Goal: Transaction & Acquisition: Book appointment/travel/reservation

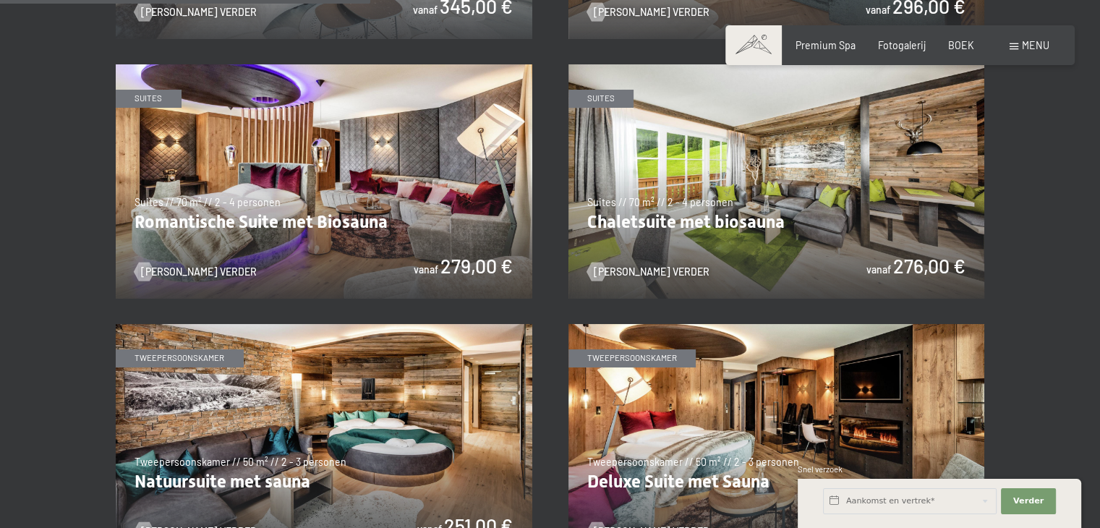
scroll to position [1446, 0]
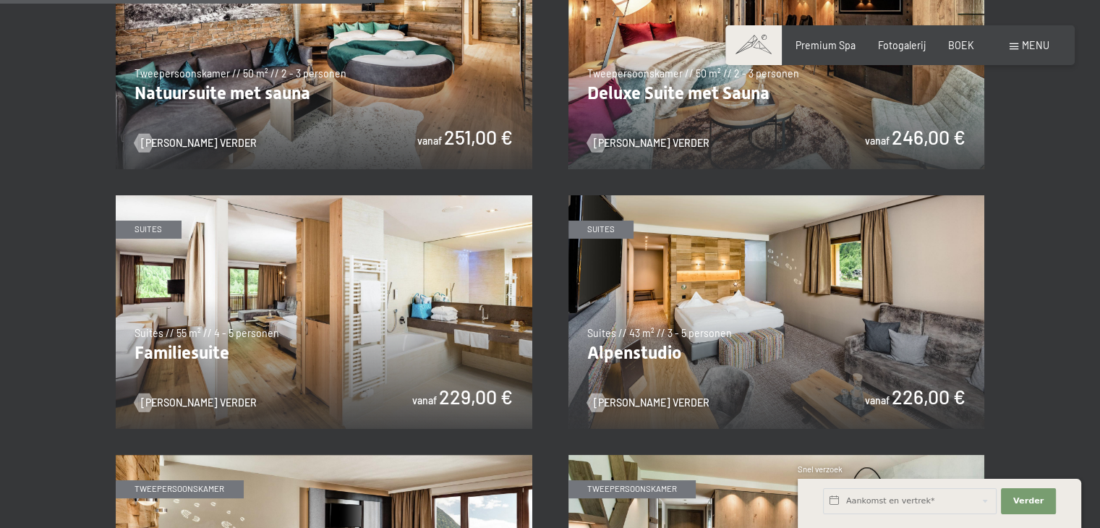
click at [396, 356] on img at bounding box center [324, 312] width 416 height 234
click at [702, 364] on img at bounding box center [776, 312] width 416 height 234
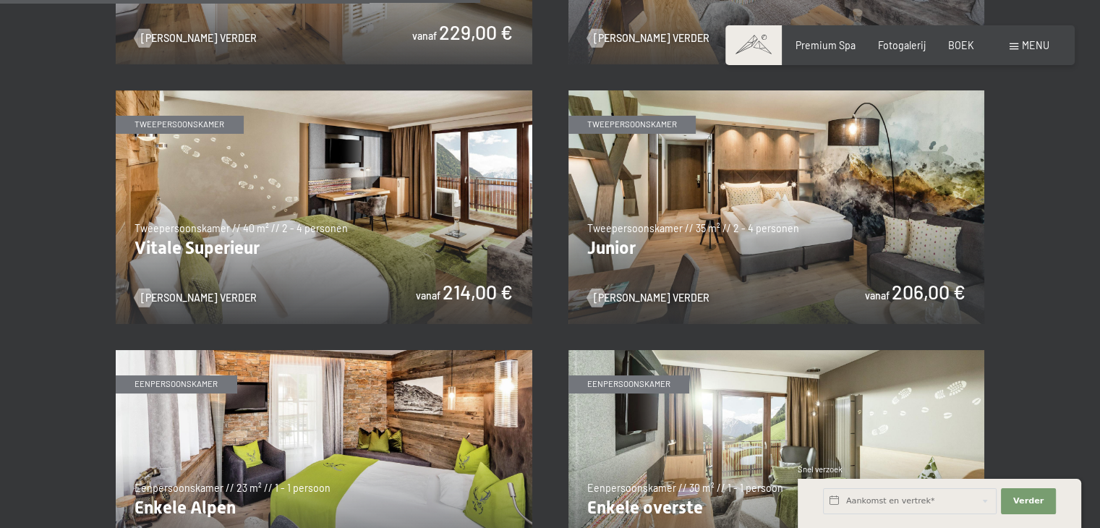
scroll to position [1808, 0]
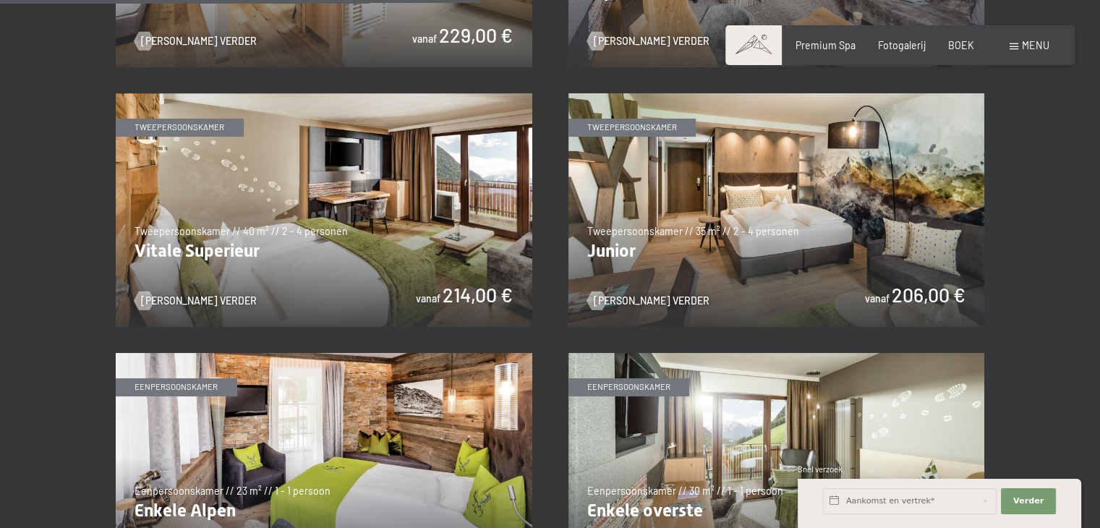
click at [765, 262] on img at bounding box center [776, 210] width 416 height 234
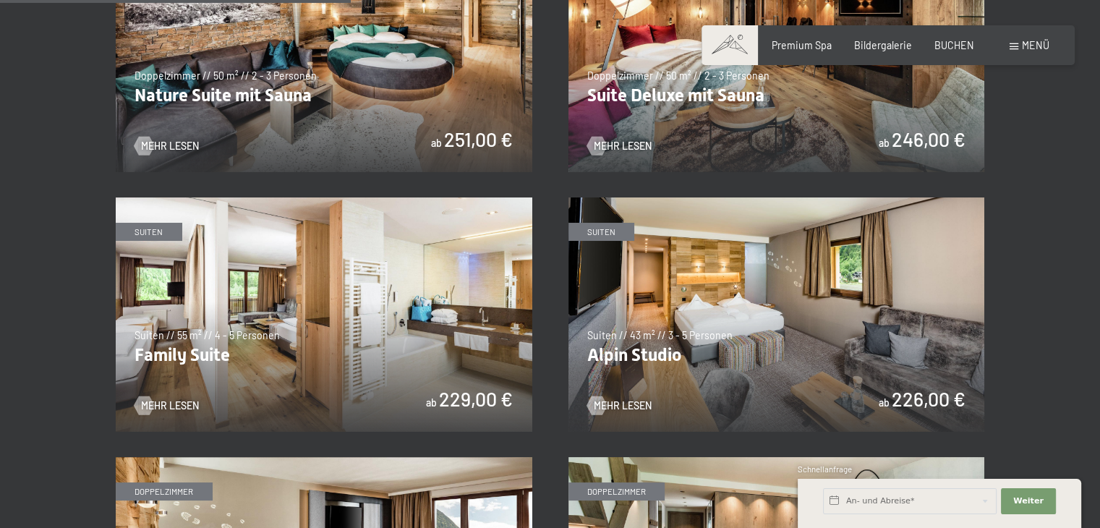
scroll to position [1446, 0]
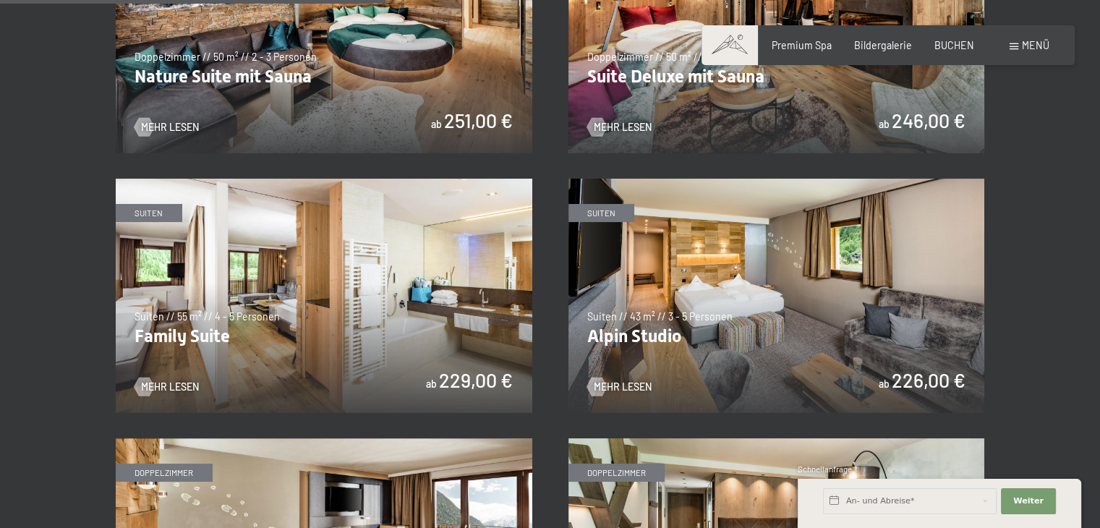
click at [709, 335] on img at bounding box center [776, 296] width 416 height 234
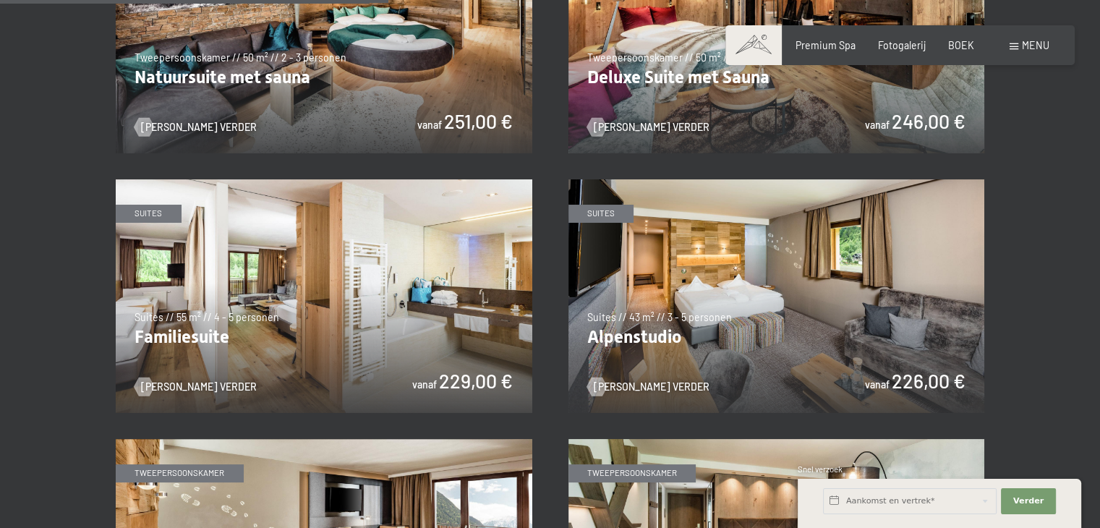
click at [405, 336] on img at bounding box center [324, 296] width 416 height 234
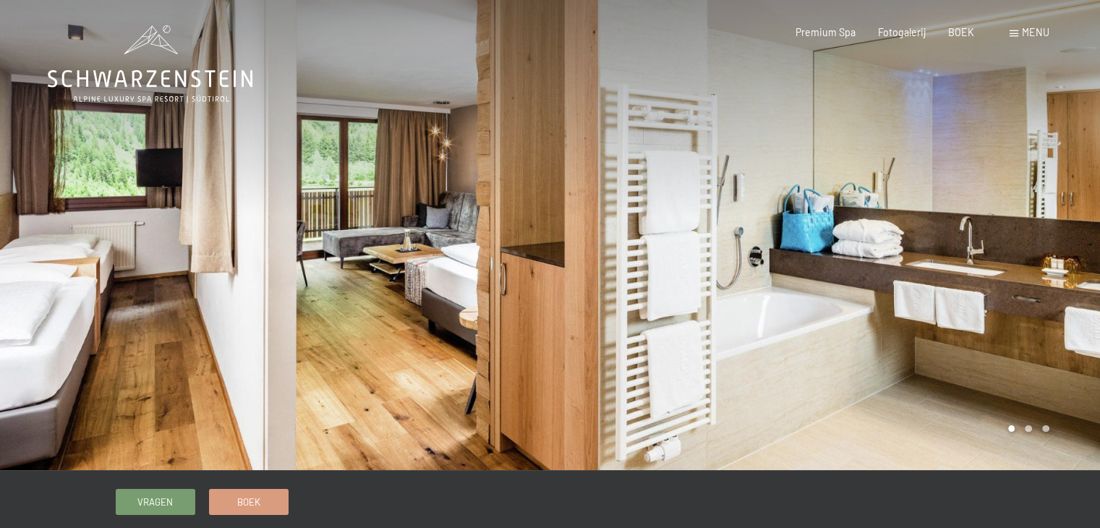
click at [428, 284] on div at bounding box center [275, 235] width 550 height 470
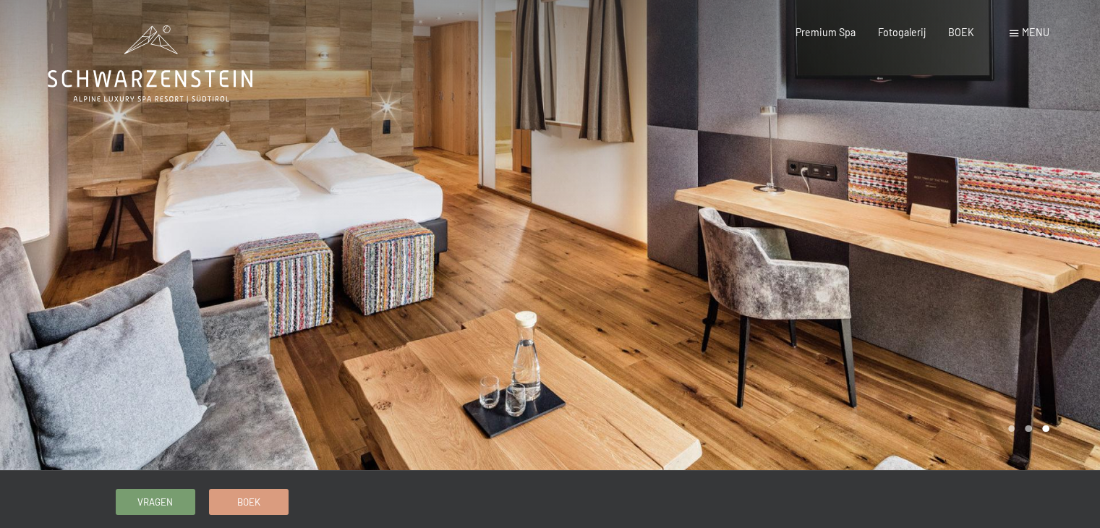
click at [390, 306] on div at bounding box center [275, 235] width 550 height 470
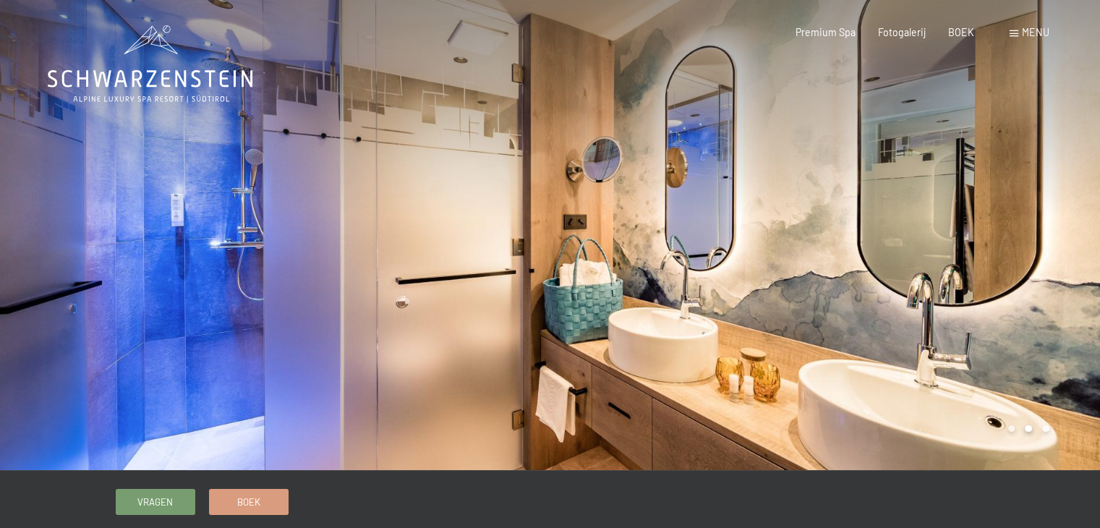
click at [390, 306] on div at bounding box center [275, 235] width 550 height 470
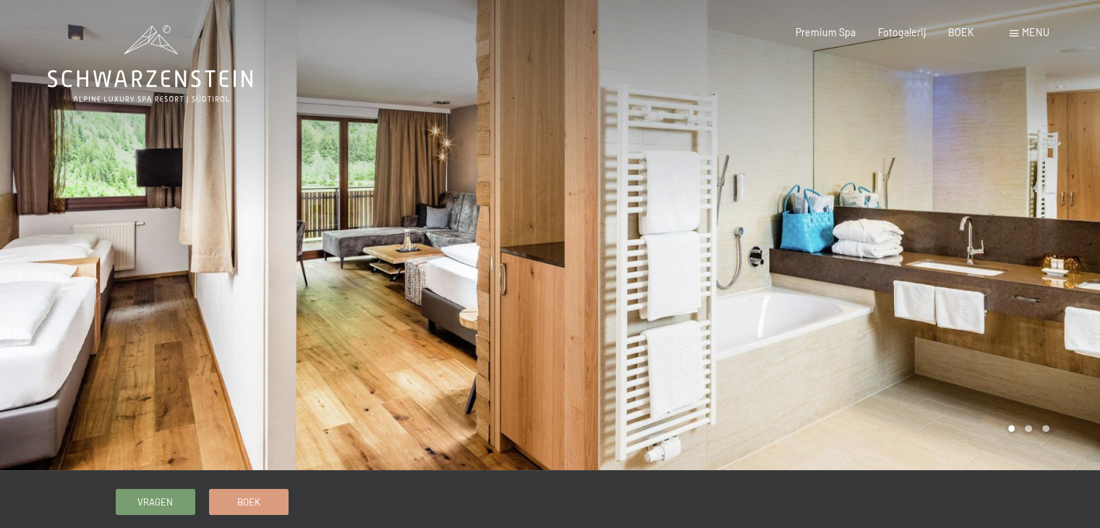
click at [390, 306] on div at bounding box center [275, 235] width 550 height 470
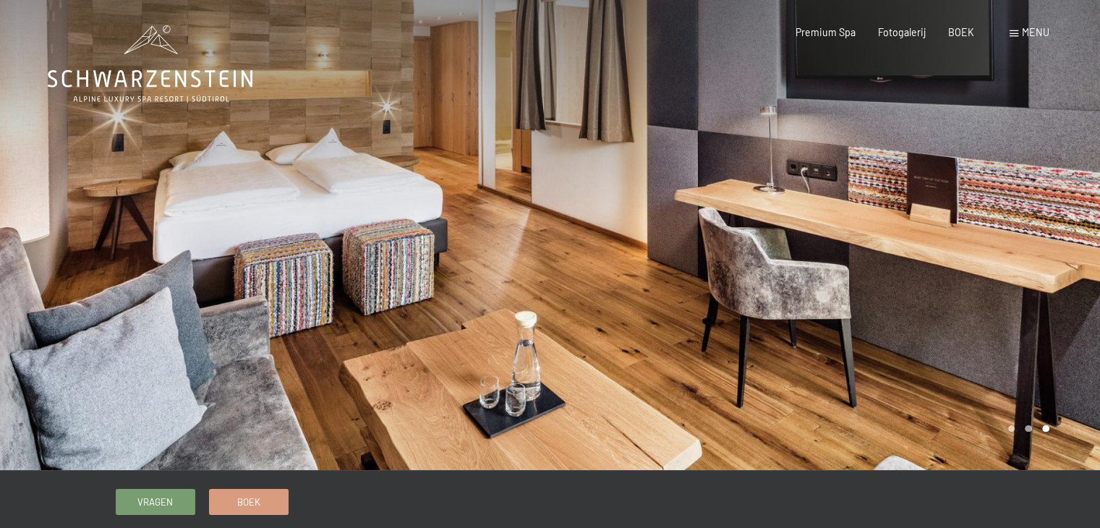
click at [390, 306] on div at bounding box center [275, 235] width 550 height 470
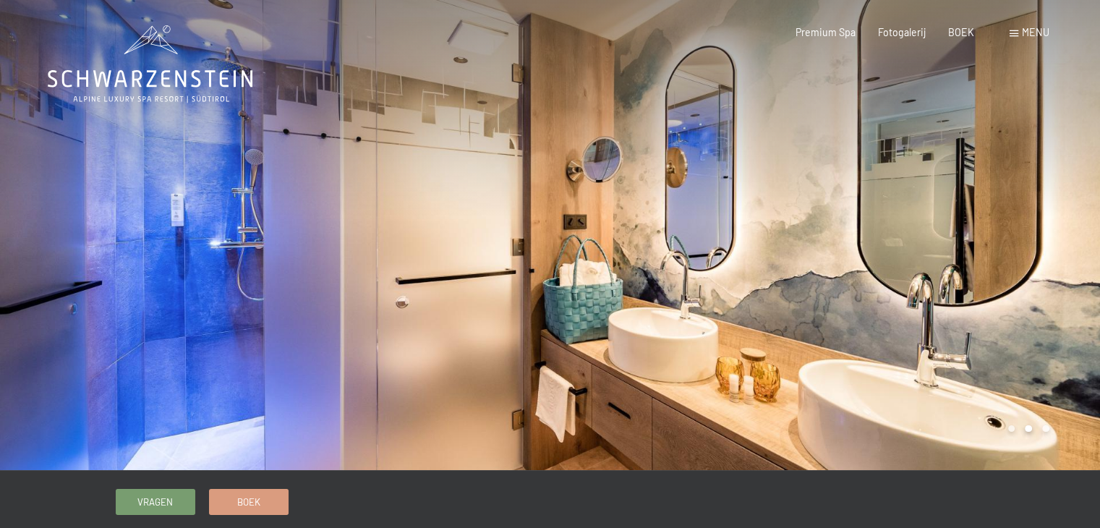
click at [390, 306] on div at bounding box center [275, 235] width 550 height 470
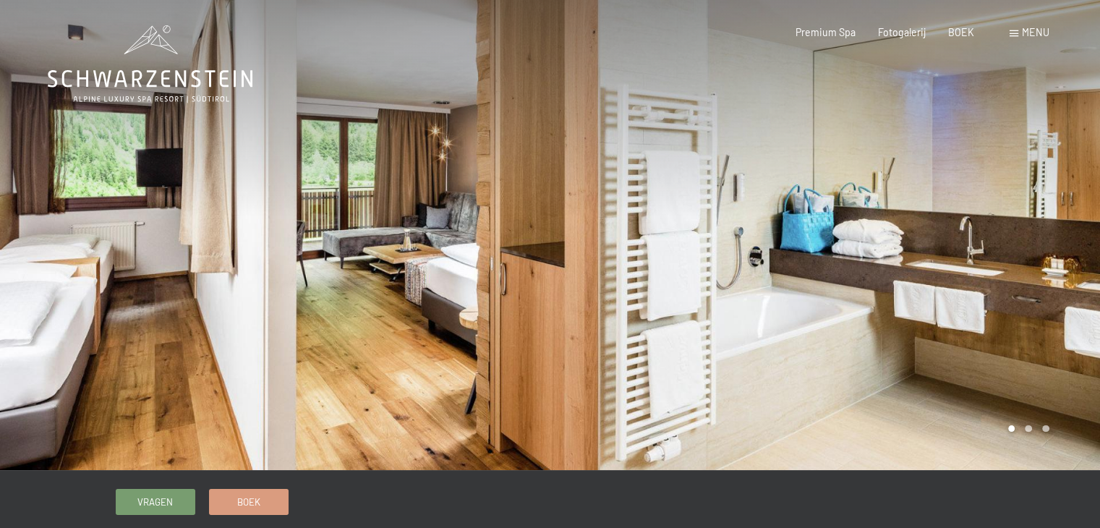
click at [390, 306] on div at bounding box center [275, 235] width 550 height 470
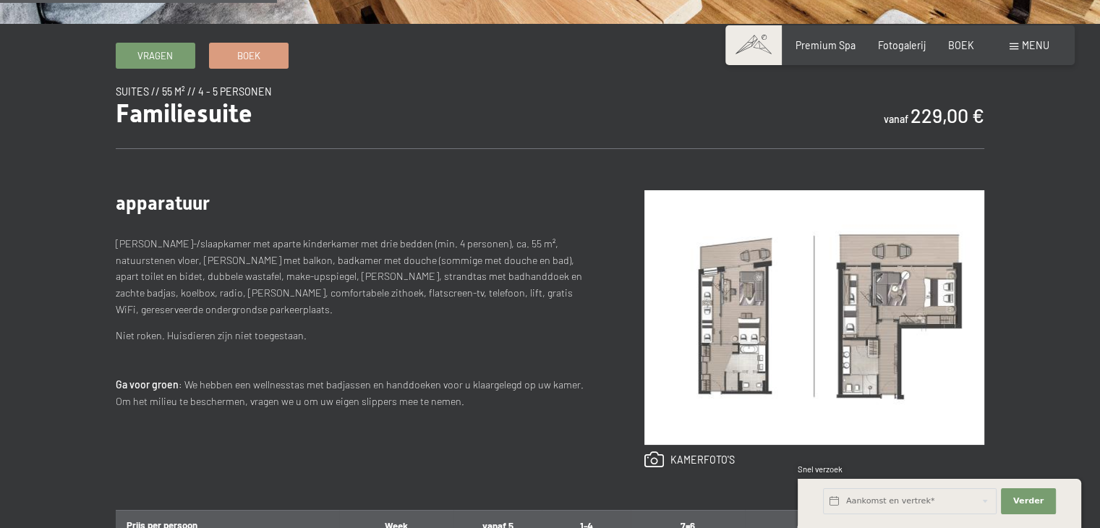
scroll to position [434, 0]
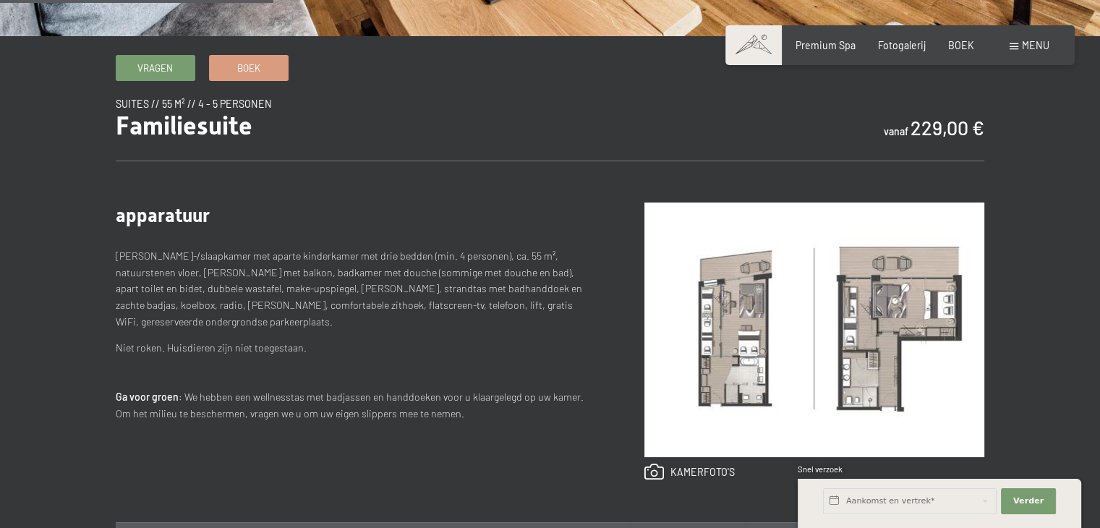
click at [749, 335] on img at bounding box center [814, 329] width 340 height 255
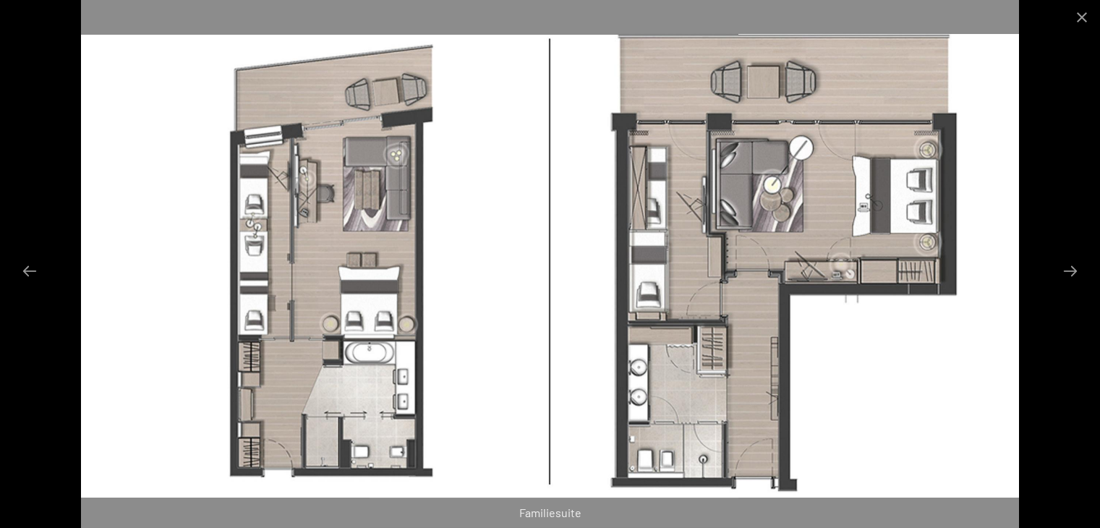
scroll to position [362, 0]
click at [1078, 270] on button "Volgende dia" at bounding box center [1070, 271] width 30 height 28
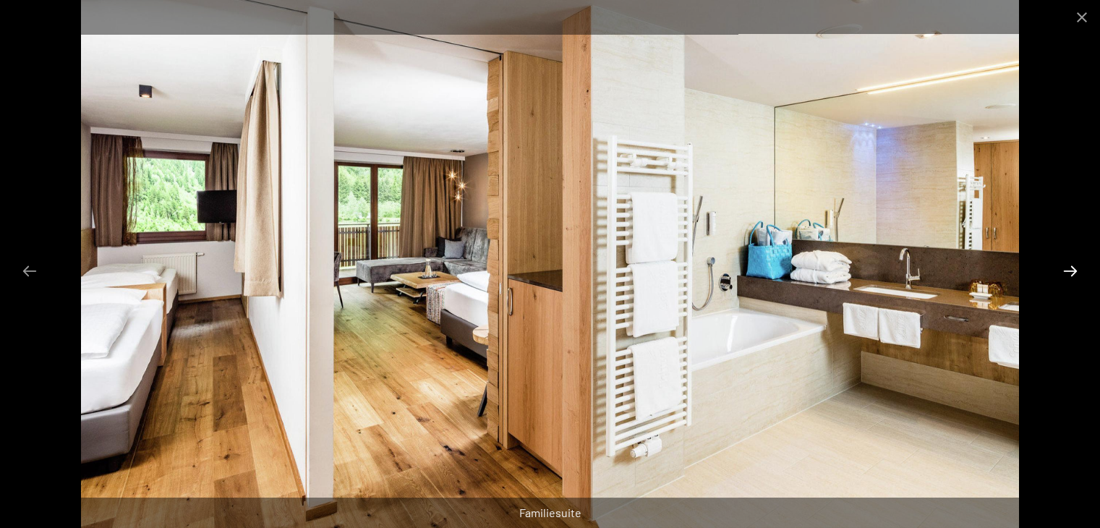
click at [1078, 270] on button "Volgende dia" at bounding box center [1070, 271] width 30 height 28
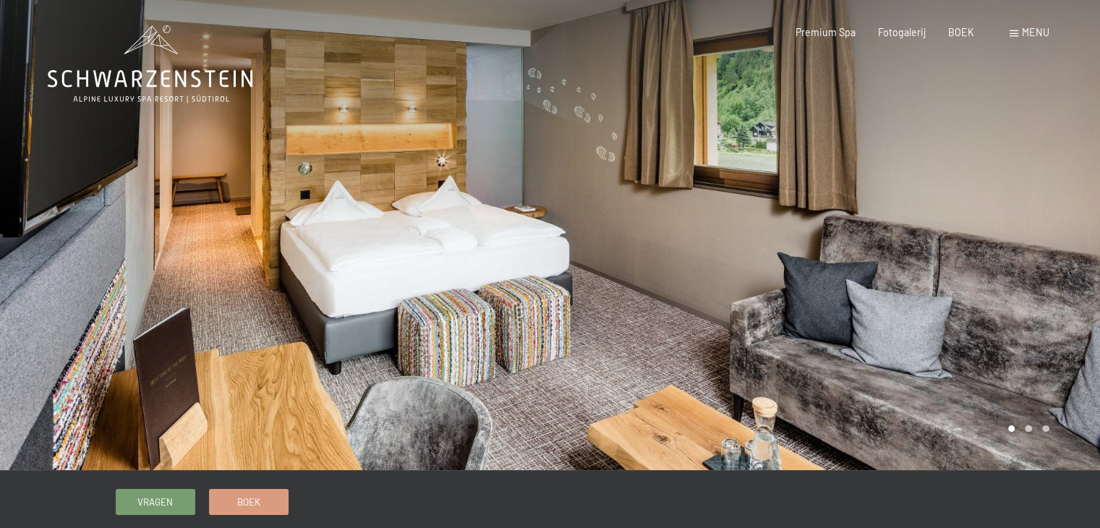
click at [879, 354] on div at bounding box center [825, 235] width 550 height 470
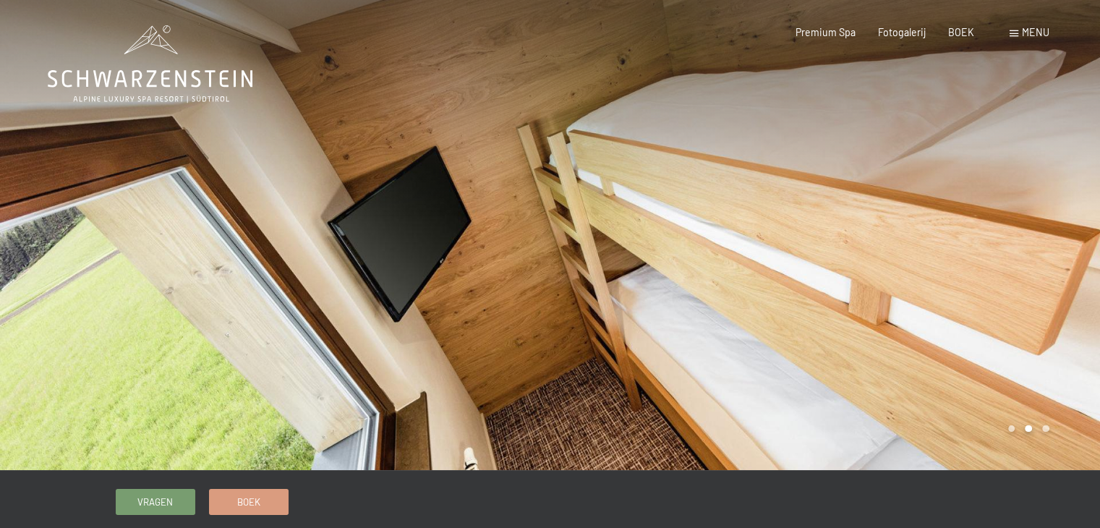
click at [879, 354] on div at bounding box center [825, 235] width 550 height 470
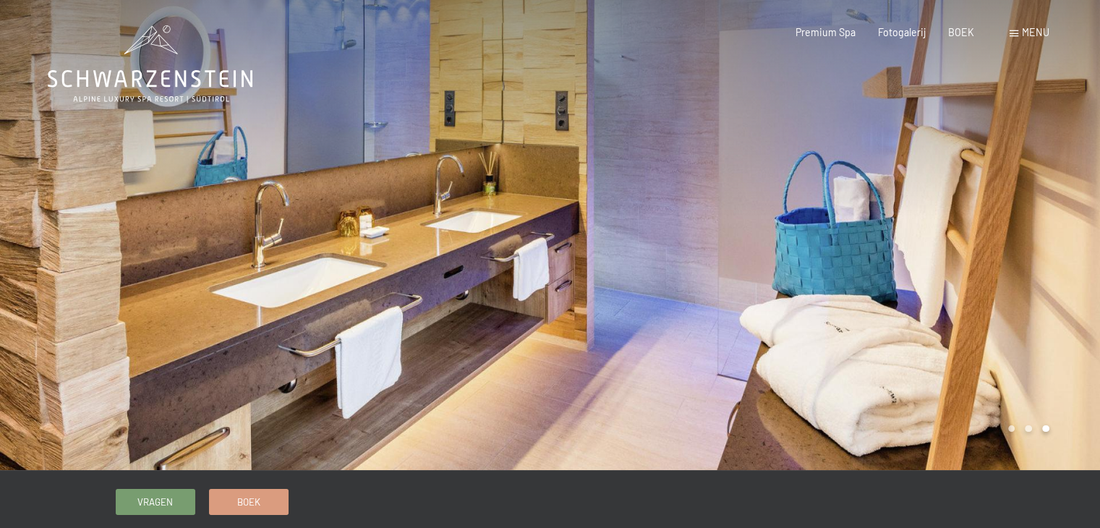
click at [879, 354] on div at bounding box center [825, 235] width 550 height 470
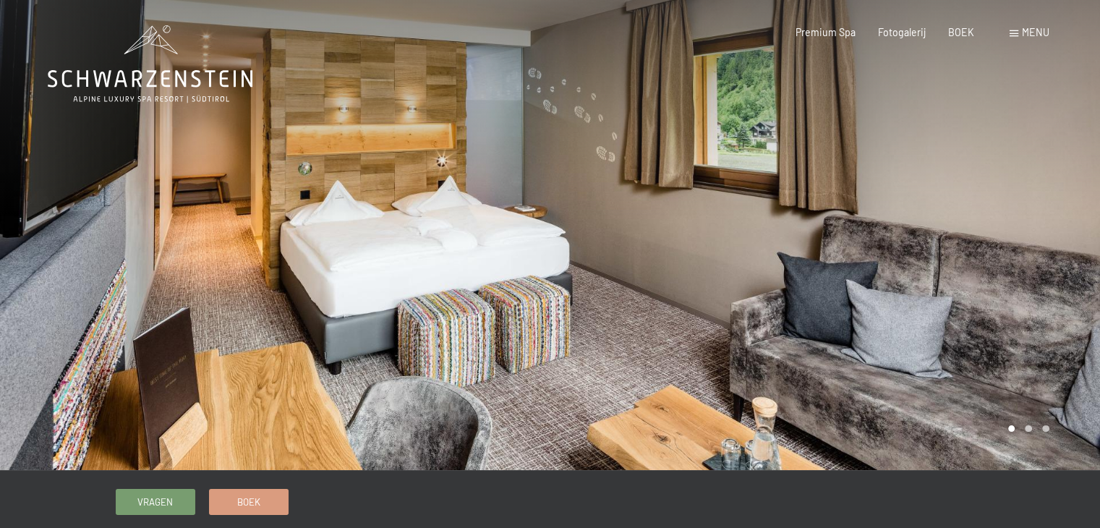
click at [879, 354] on div at bounding box center [825, 235] width 550 height 470
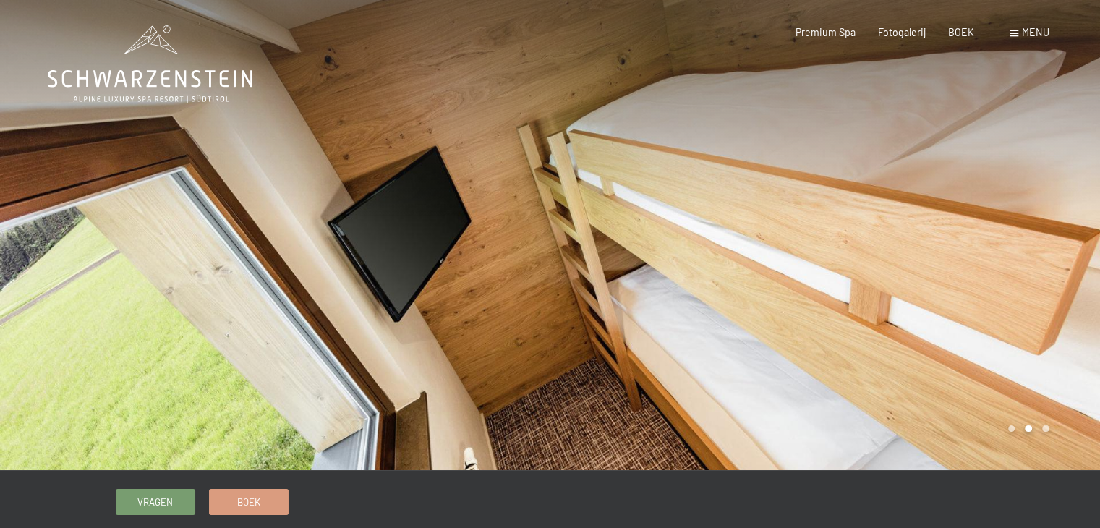
click at [879, 354] on div at bounding box center [825, 235] width 550 height 470
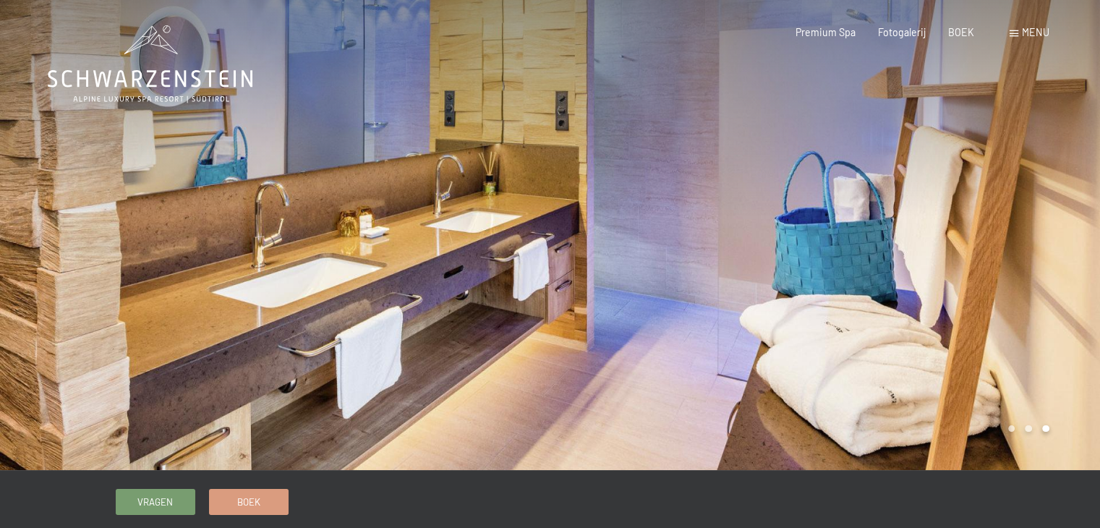
click at [879, 354] on div at bounding box center [825, 235] width 550 height 470
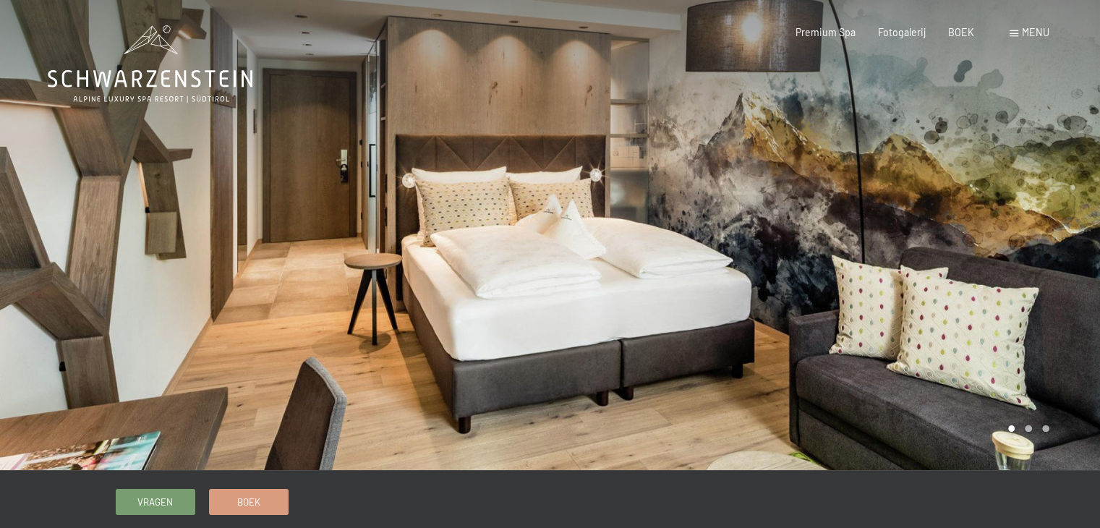
click at [979, 289] on div at bounding box center [825, 235] width 550 height 470
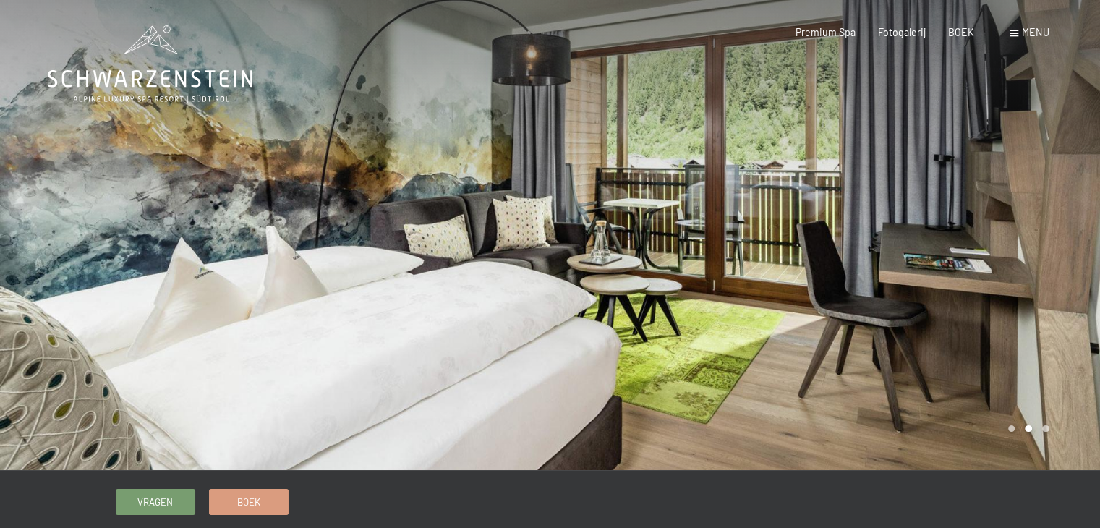
click at [979, 289] on div at bounding box center [825, 235] width 550 height 470
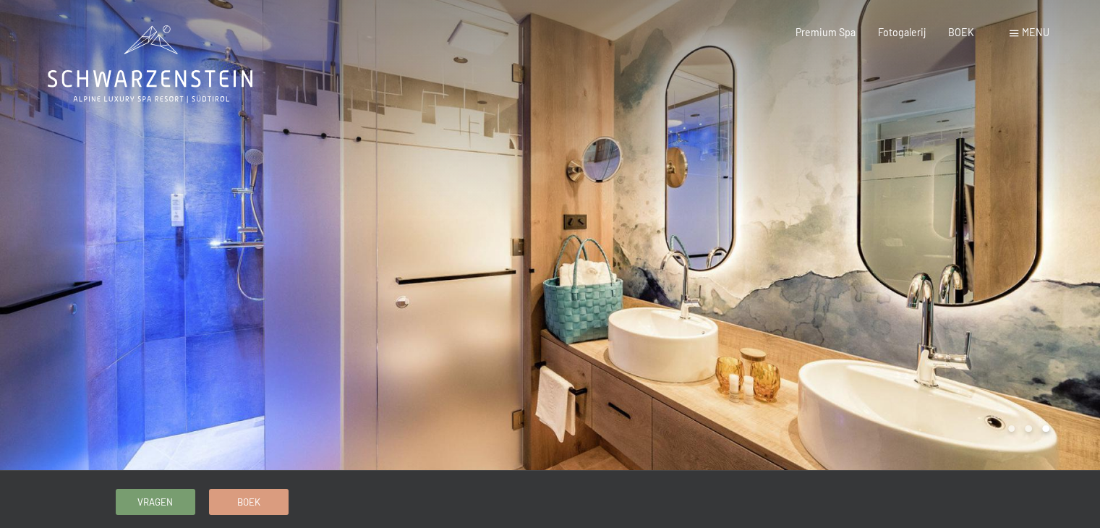
click at [979, 289] on div at bounding box center [825, 235] width 550 height 470
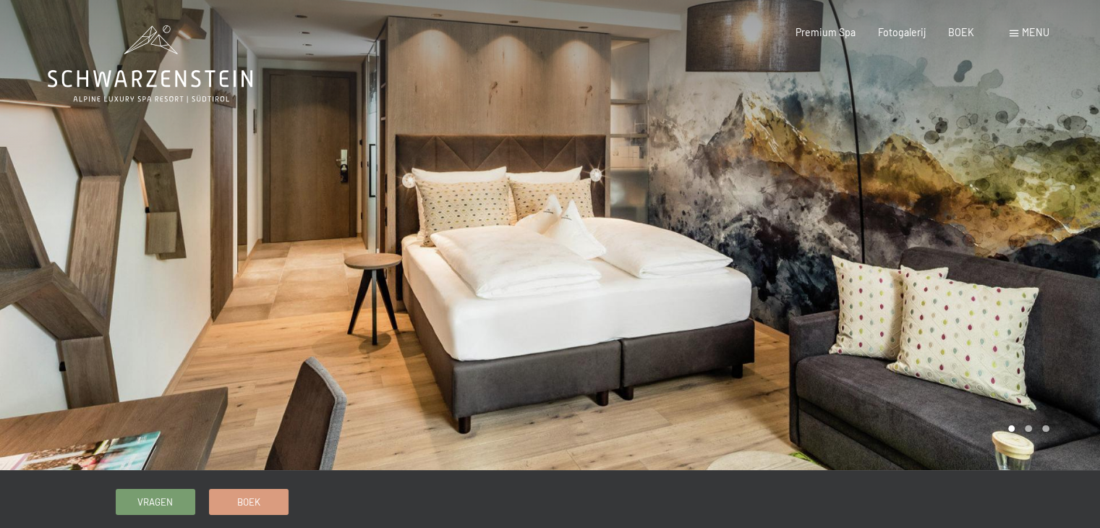
click at [979, 289] on div at bounding box center [825, 235] width 550 height 470
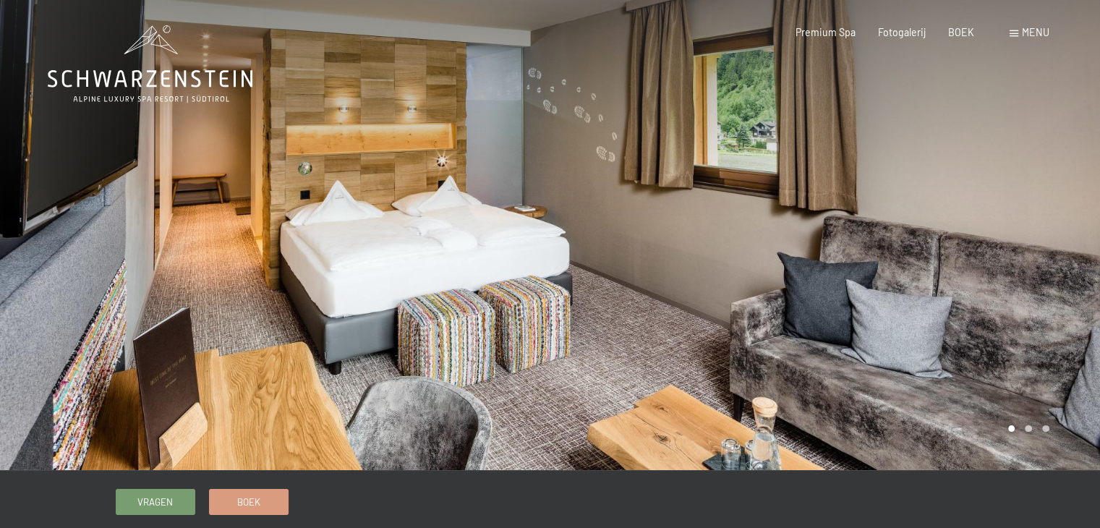
drag, startPoint x: 0, startPoint y: 0, endPoint x: 709, endPoint y: 335, distance: 783.7
click at [709, 335] on div at bounding box center [825, 235] width 550 height 470
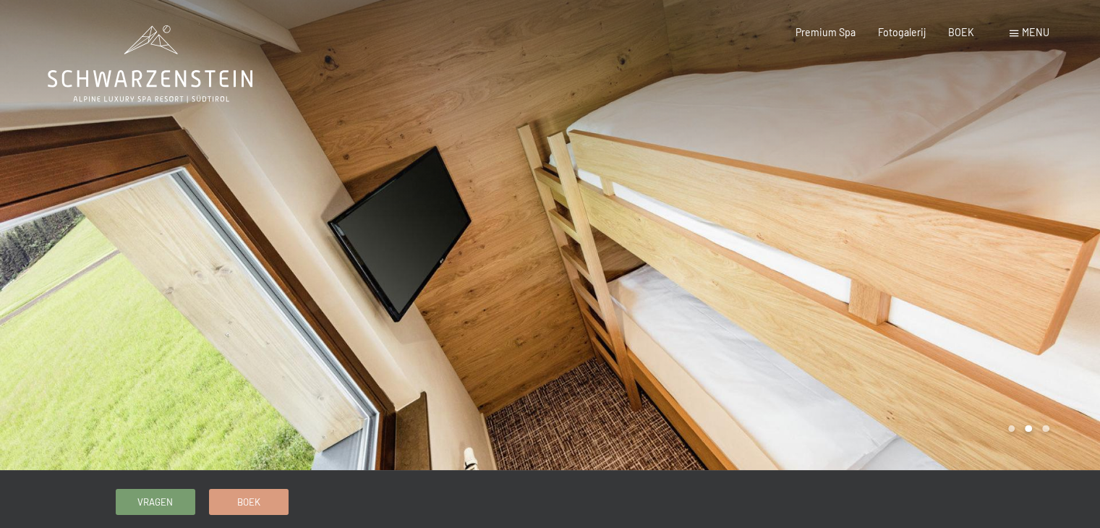
click at [709, 335] on div at bounding box center [825, 235] width 550 height 470
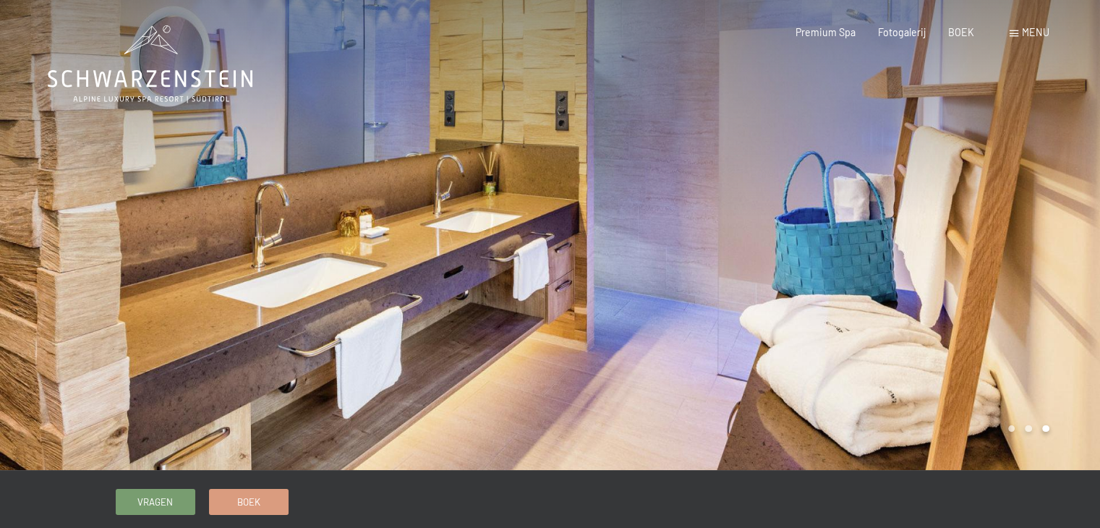
click at [709, 335] on div at bounding box center [825, 235] width 550 height 470
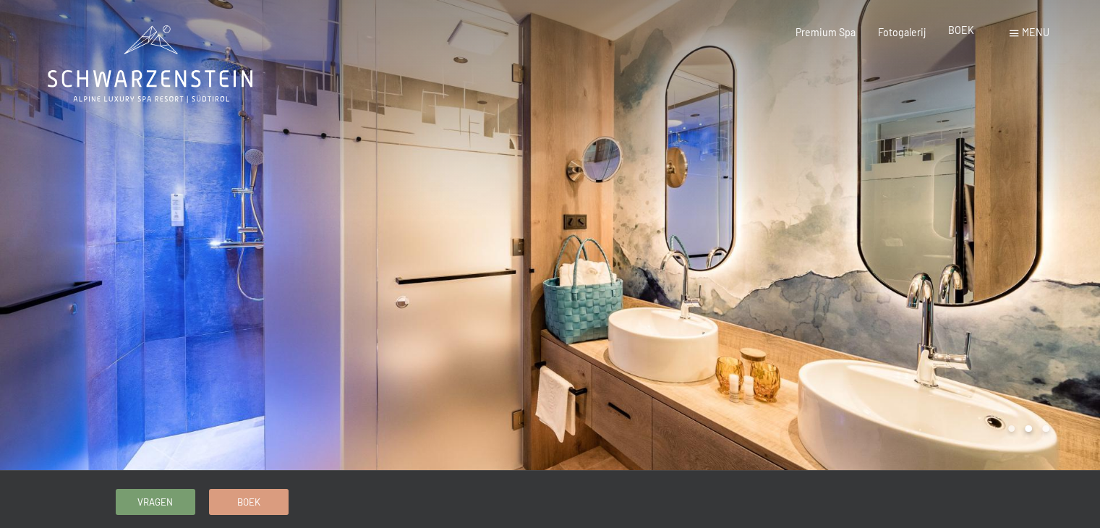
click at [966, 35] on font "BOEK" at bounding box center [961, 30] width 26 height 12
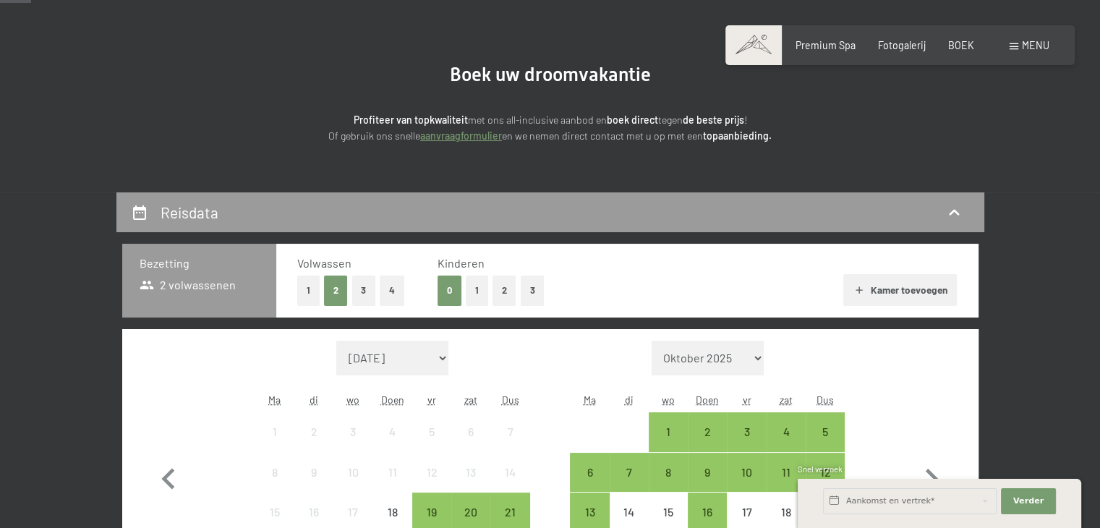
scroll to position [217, 0]
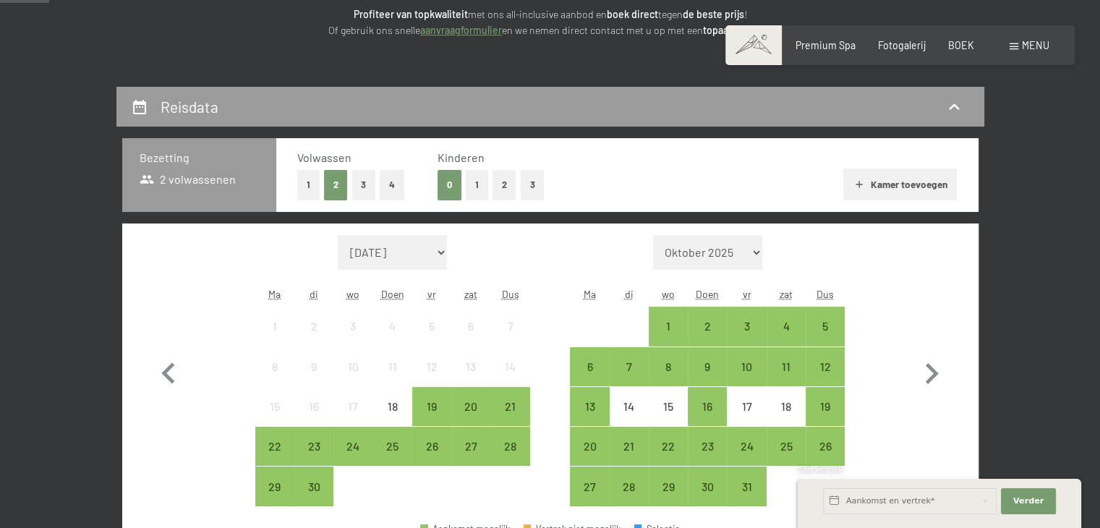
click at [507, 187] on button "2" at bounding box center [504, 185] width 24 height 30
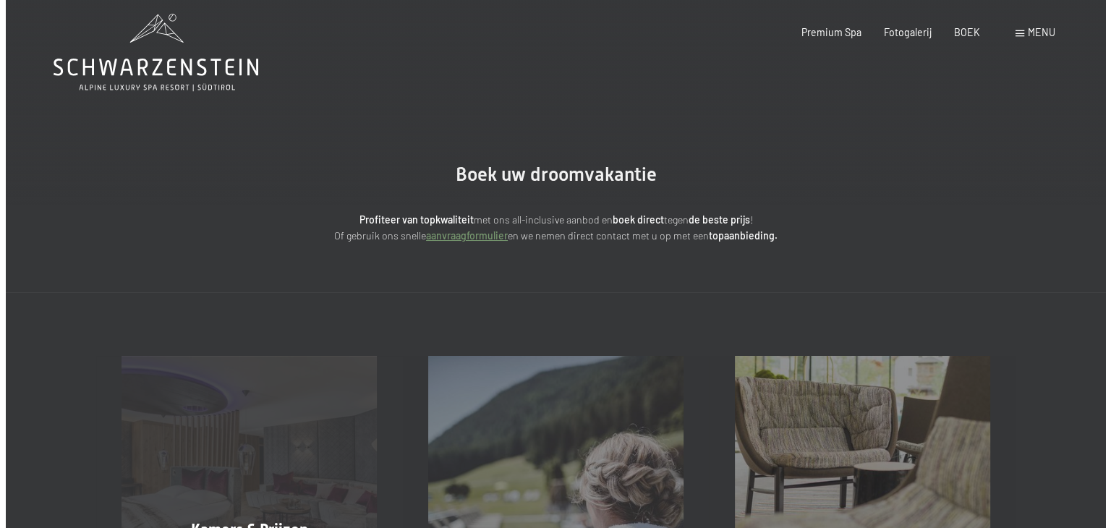
scroll to position [0, 0]
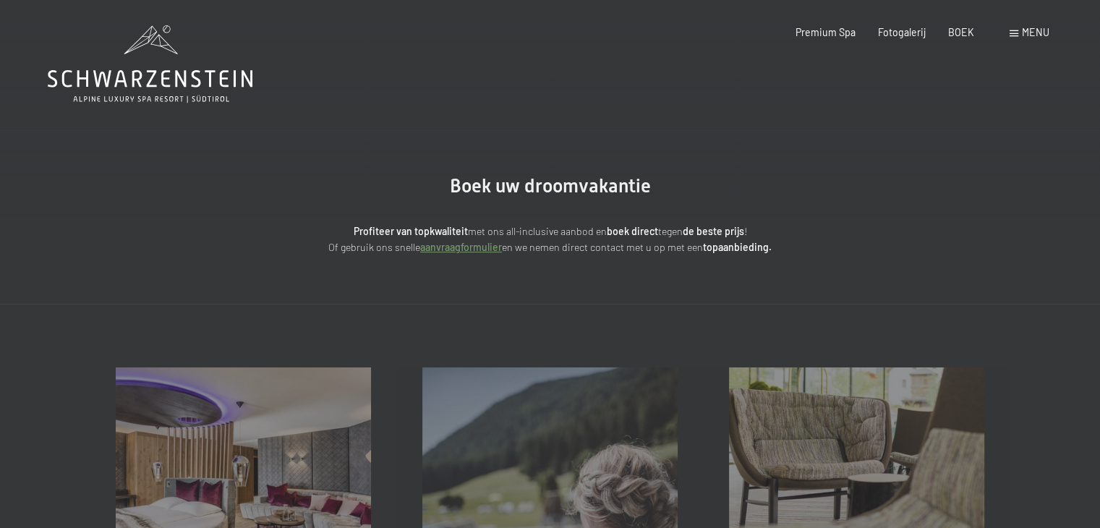
click at [1027, 31] on font "menu" at bounding box center [1035, 32] width 27 height 12
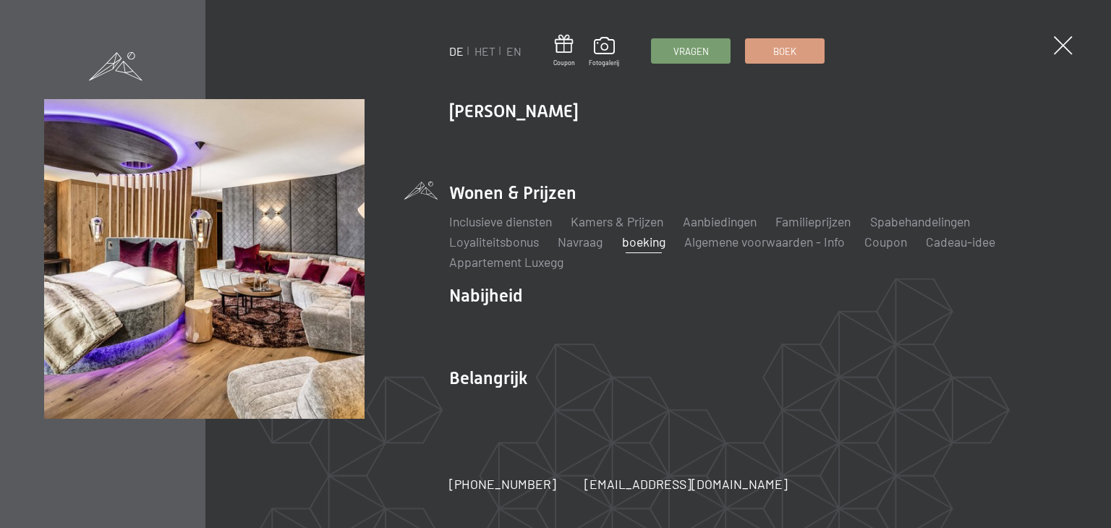
click at [489, 194] on li "Wonen & Prijzen Inclusieve diensten Kamers & Prijzen lijst Aanbiedingen lijst F…" at bounding box center [757, 226] width 617 height 90
click at [583, 226] on font "Kamers & Prijzen" at bounding box center [616, 221] width 93 height 16
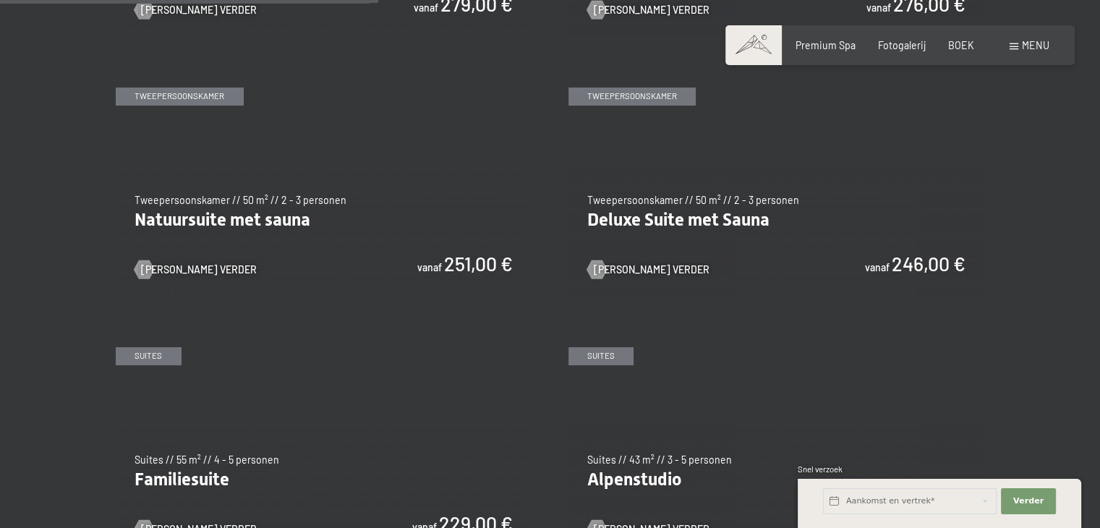
scroll to position [1446, 0]
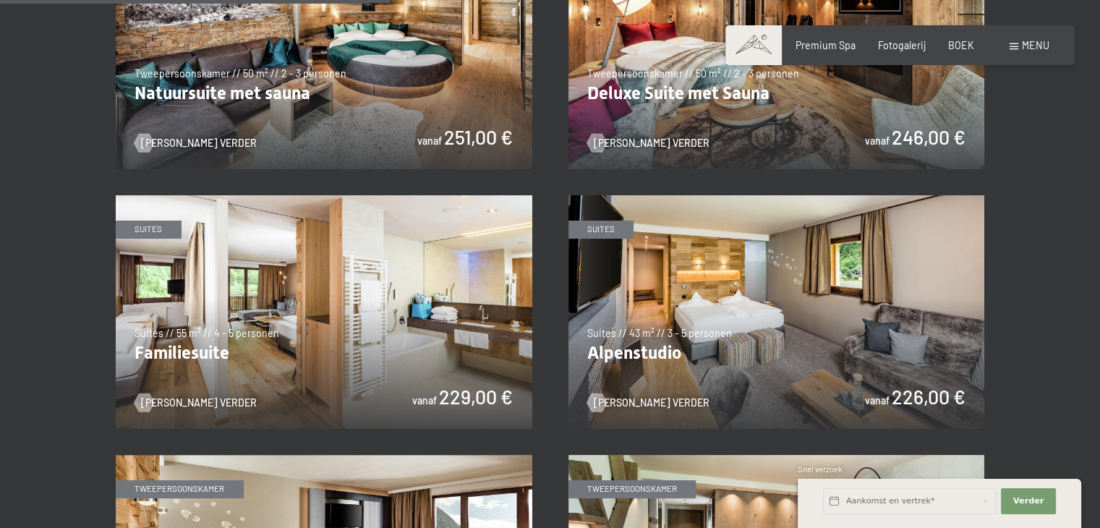
click at [292, 369] on img at bounding box center [324, 312] width 416 height 234
click at [444, 378] on img at bounding box center [324, 312] width 416 height 234
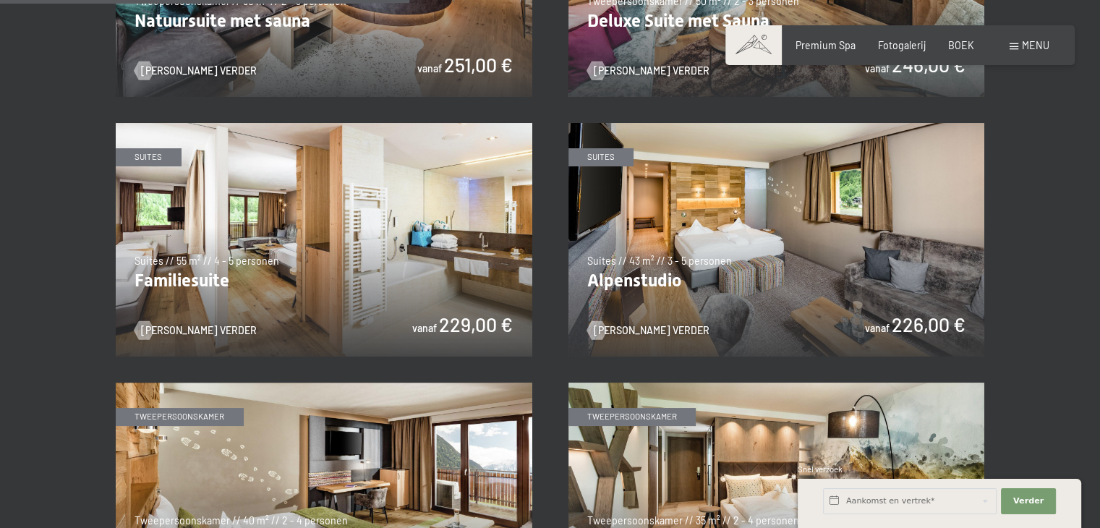
click at [434, 322] on img at bounding box center [324, 240] width 416 height 234
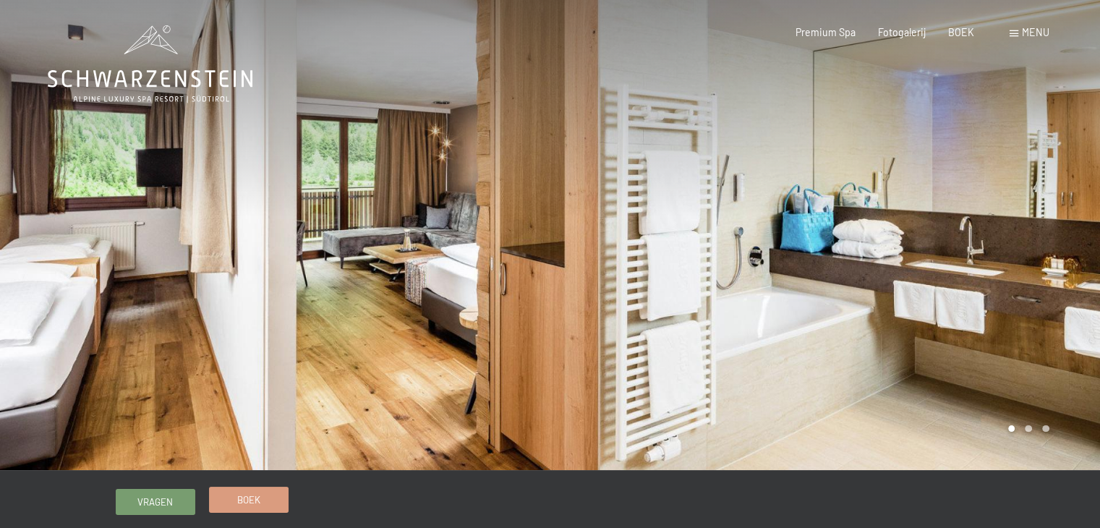
click at [249, 495] on font "Boek" at bounding box center [248, 500] width 23 height 12
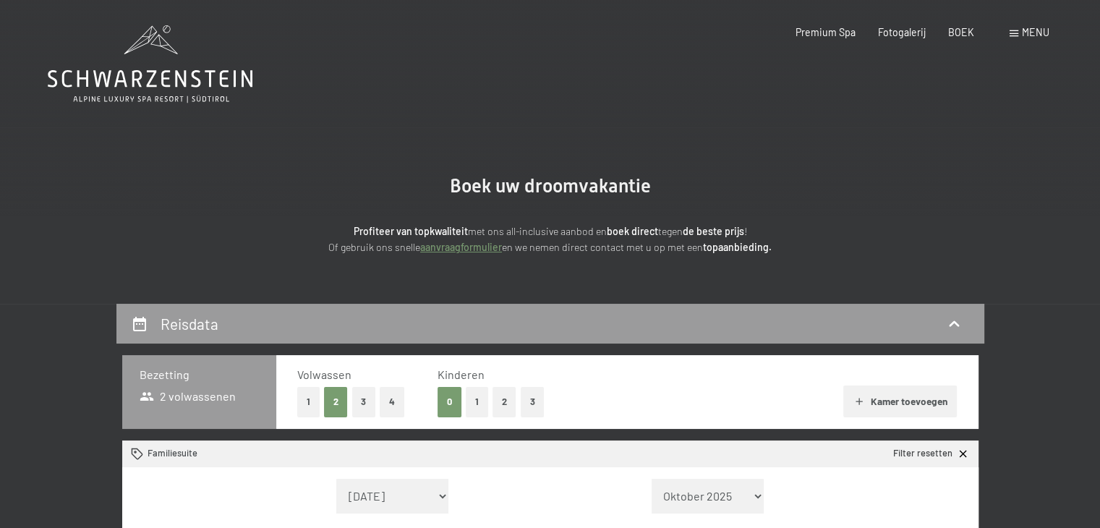
click at [499, 401] on button "2" at bounding box center [504, 402] width 24 height 30
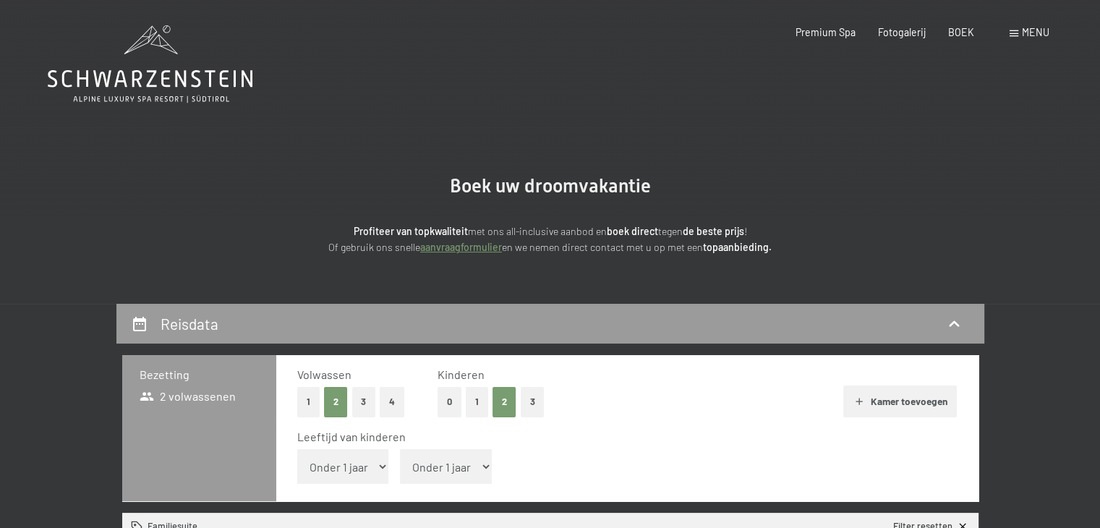
click at [378, 466] on select "Onder 1 jaar 1 jaar 2 jaar 3 jaar 4 jaar 5 jaar 6 jaar 7 jaar 8 jaar 9 jaar 10 …" at bounding box center [343, 466] width 92 height 35
select select "12"
click at [297, 449] on select "Onder 1 jaar 1 jaar 2 jaar 3 jaar 4 jaar 5 jaar 6 jaar 7 jaar 8 jaar 9 jaar 10 …" at bounding box center [343, 466] width 92 height 35
click at [444, 468] on select "Onder 1 jaar 1 jaar 2 jaar 3 jaar 4 jaar 5 jaar 6 jaar 7 jaar 8 jaar 9 jaar 10 …" at bounding box center [446, 466] width 92 height 35
select select "17"
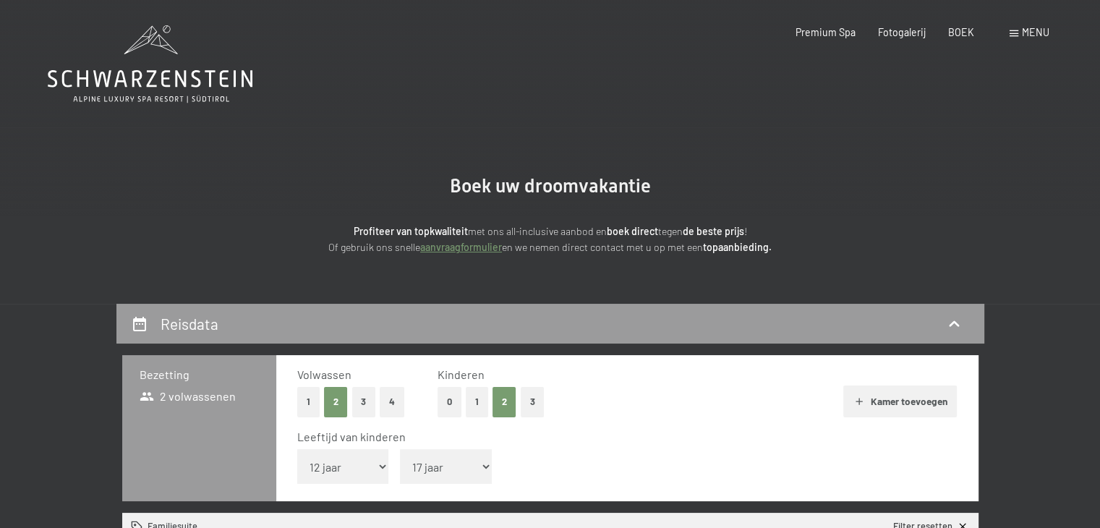
click at [400, 449] on select "Onder 1 jaar 1 jaar 2 jaar 3 jaar 4 jaar 5 jaar 6 jaar 7 jaar 8 jaar 9 jaar 10 …" at bounding box center [446, 466] width 92 height 35
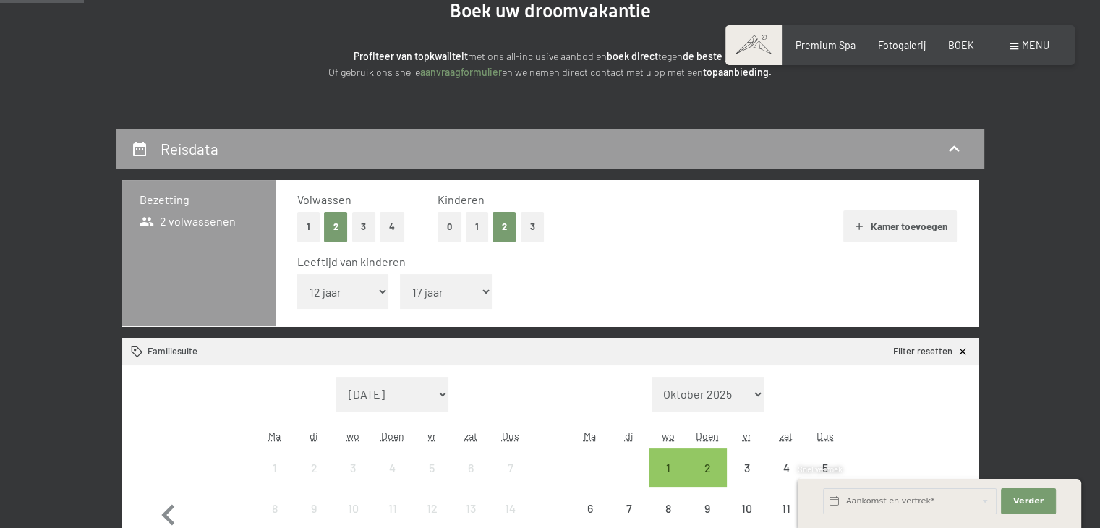
scroll to position [217, 0]
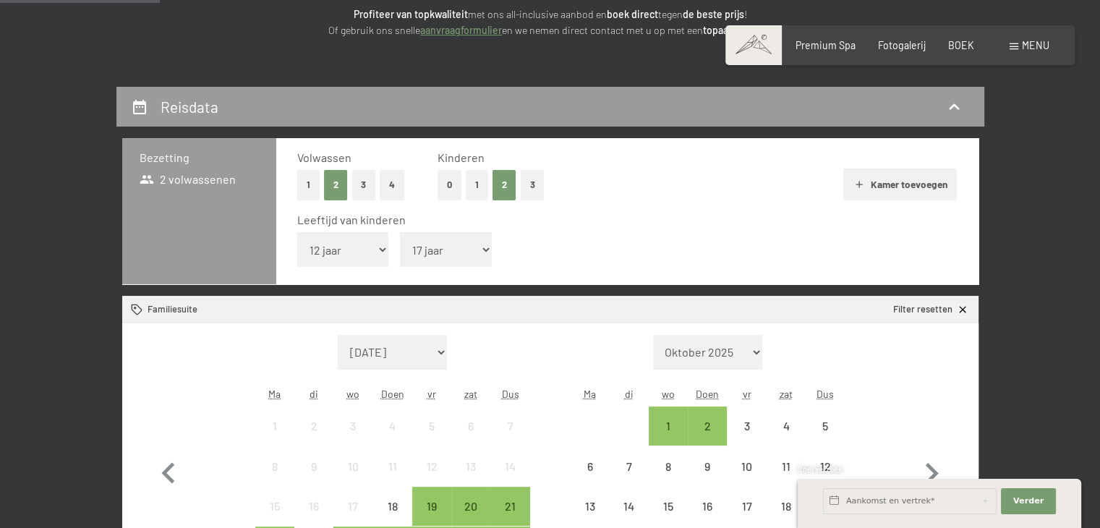
click at [871, 187] on font "Kamer toevoegen" at bounding box center [909, 184] width 77 height 12
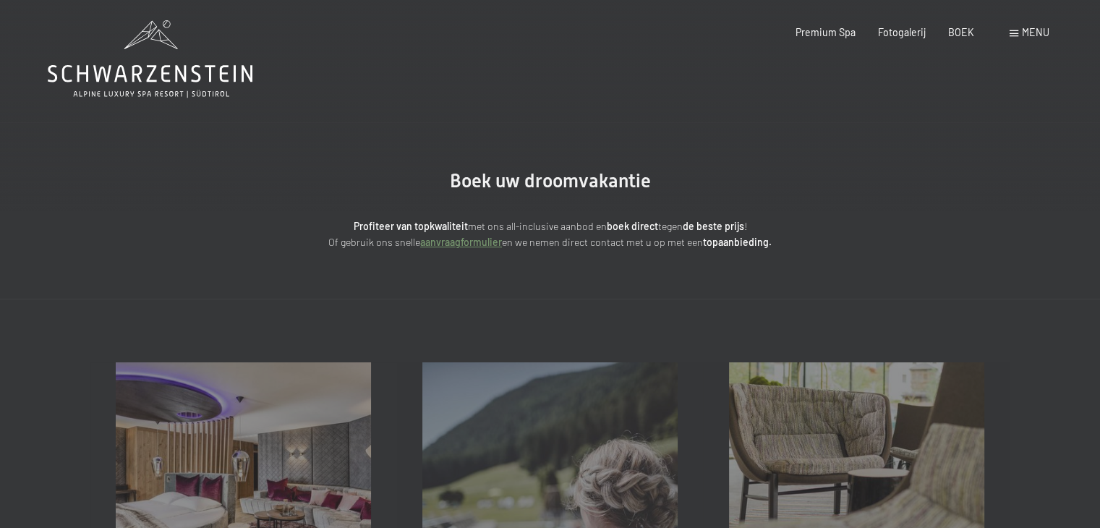
scroll to position [0, 0]
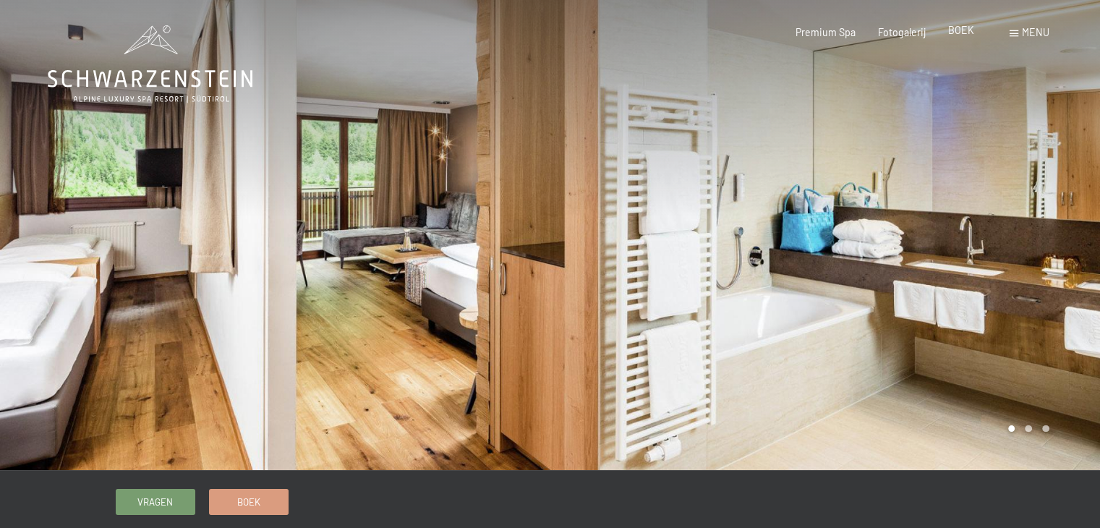
click at [967, 31] on font "BOEK" at bounding box center [961, 30] width 26 height 12
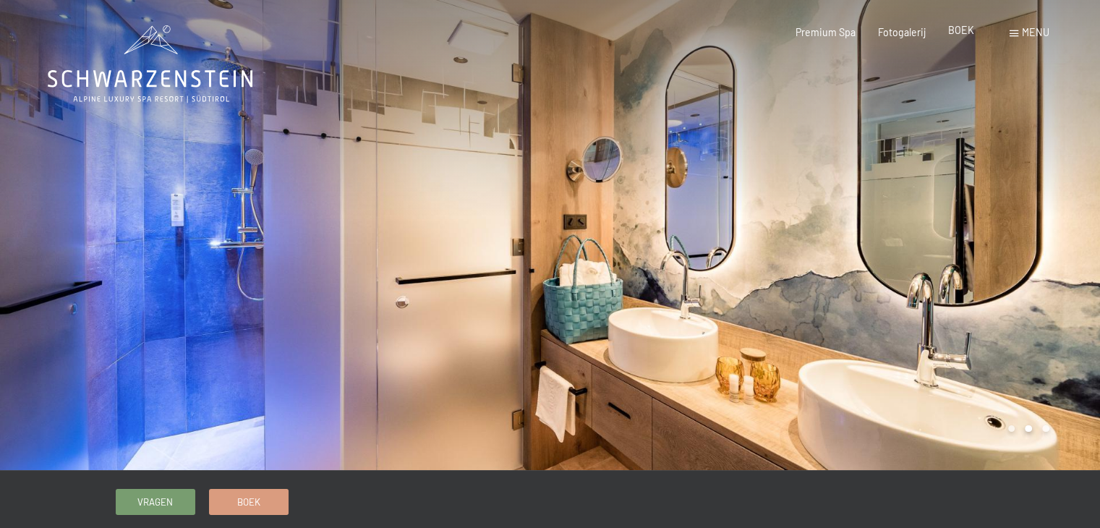
click at [970, 35] on font "BOEK" at bounding box center [961, 30] width 26 height 12
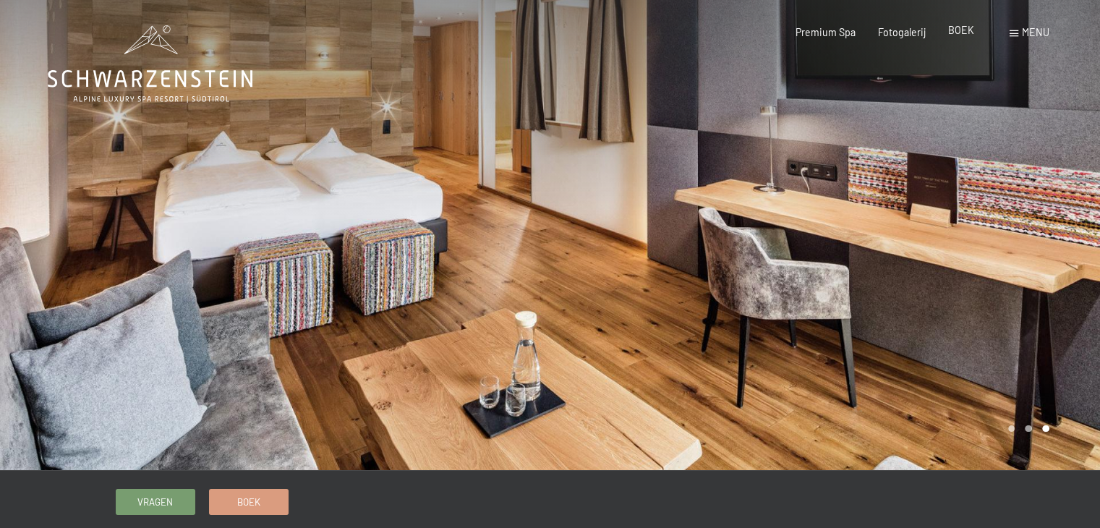
click at [970, 25] on font "BOEK" at bounding box center [961, 30] width 26 height 12
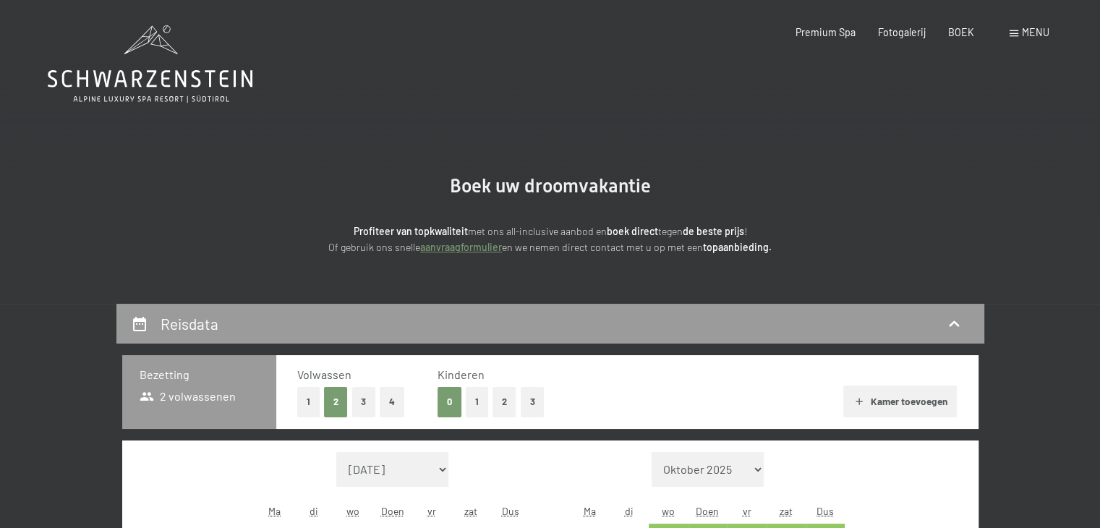
click at [497, 406] on button "2" at bounding box center [504, 402] width 24 height 30
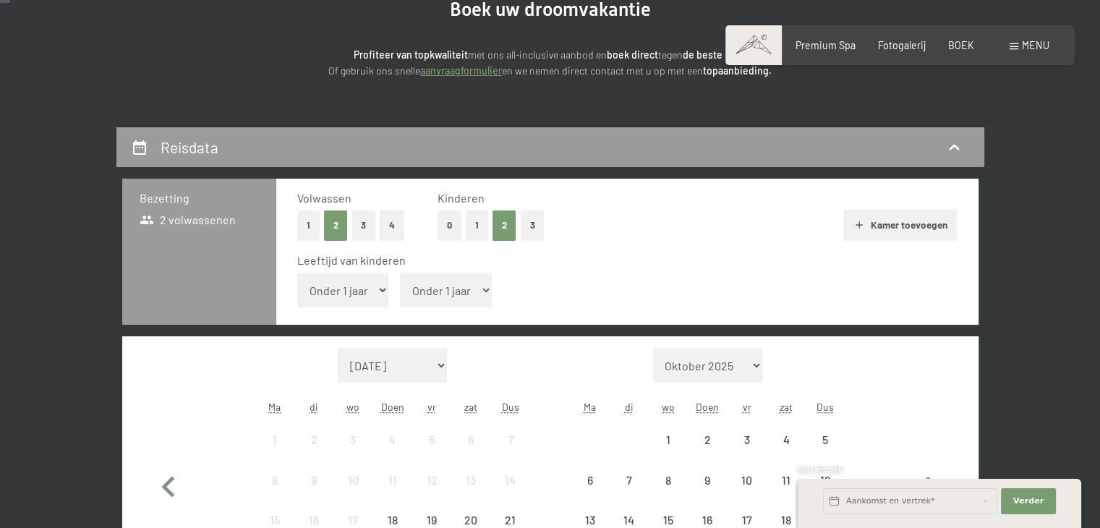
scroll to position [289, 0]
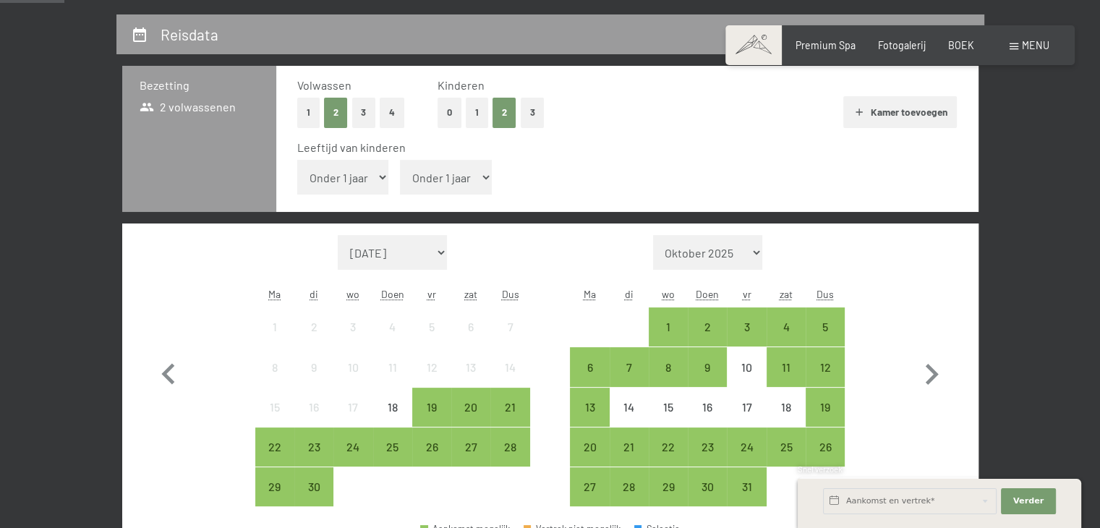
click at [385, 178] on select "Onder 1 jaar 1 jaar 2 jaar 3 jaar 4 jaar 5 jaar 6 jaar 7 jaar 8 jaar 9 jaar 10 …" at bounding box center [343, 177] width 92 height 35
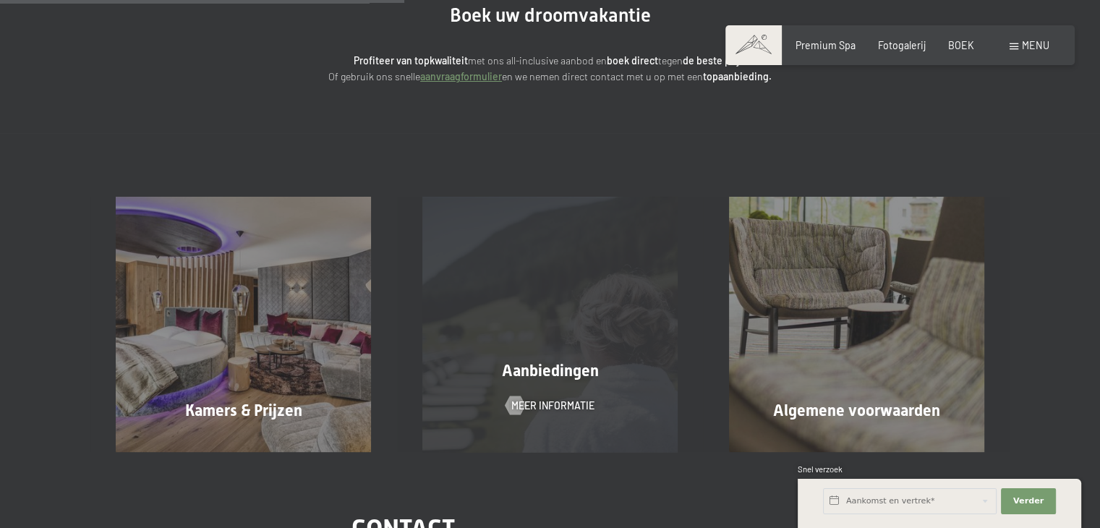
scroll to position [0, 0]
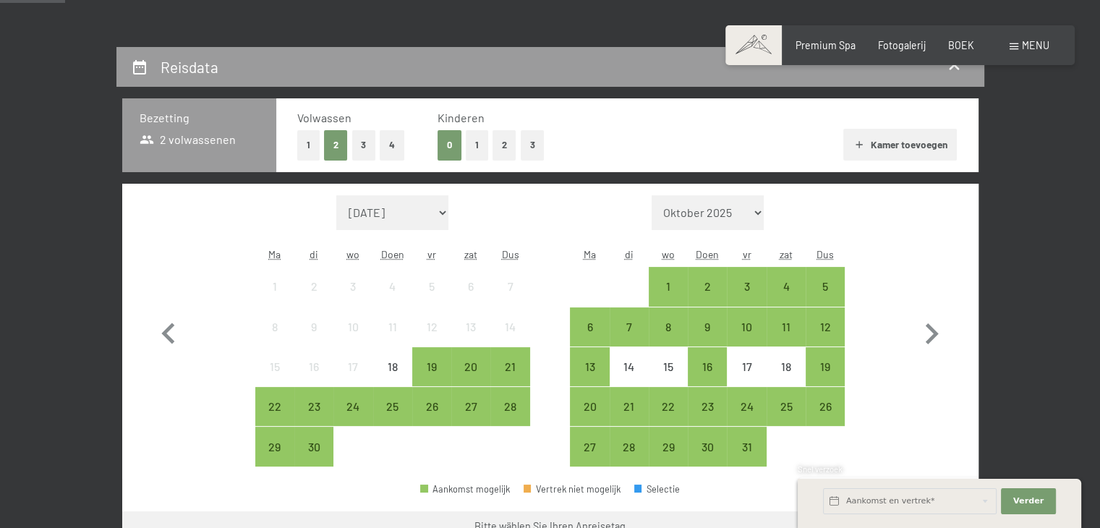
scroll to position [289, 0]
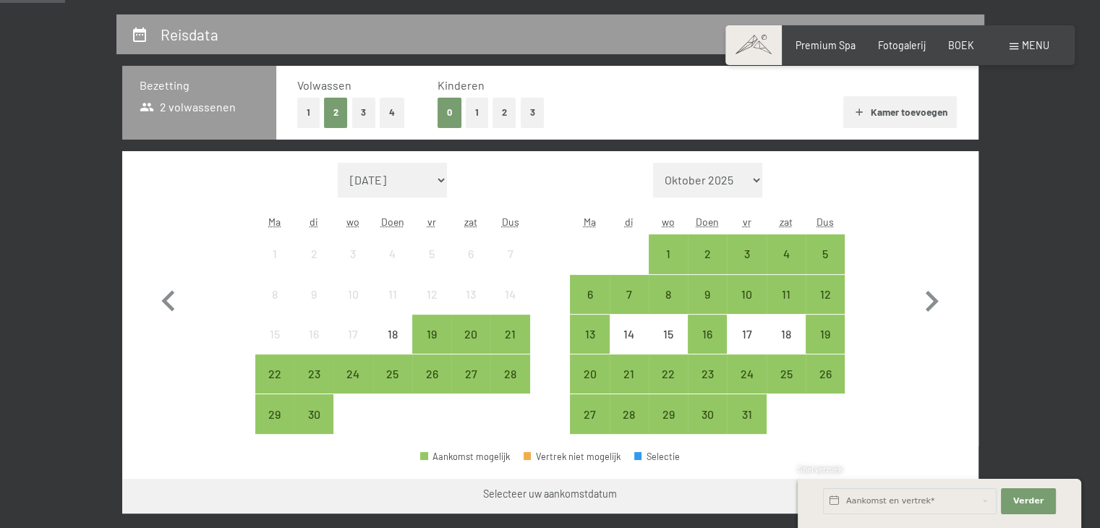
click at [502, 112] on font "2" at bounding box center [504, 112] width 5 height 12
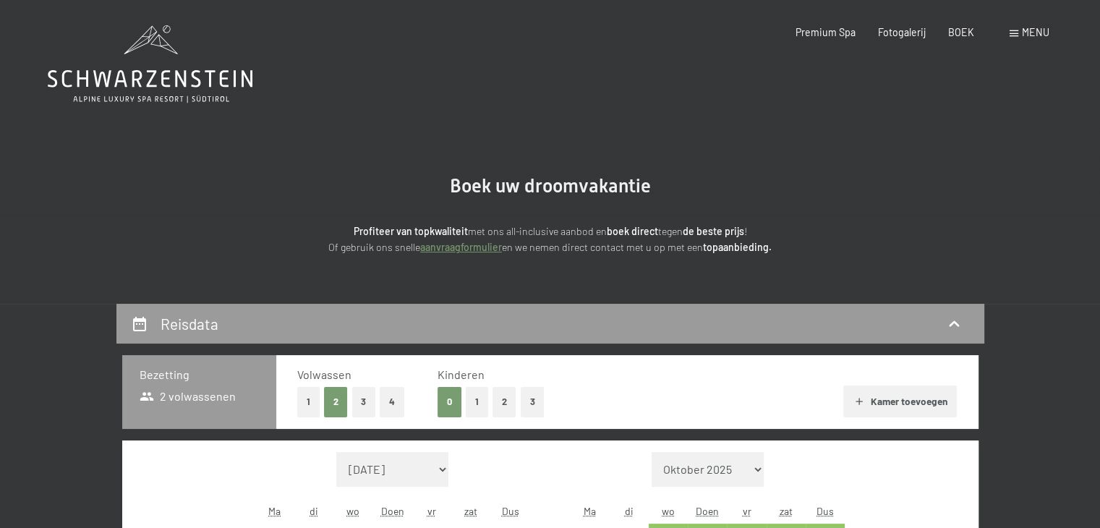
click at [334, 401] on font "2" at bounding box center [335, 402] width 5 height 12
click at [503, 401] on font "2" at bounding box center [504, 402] width 5 height 12
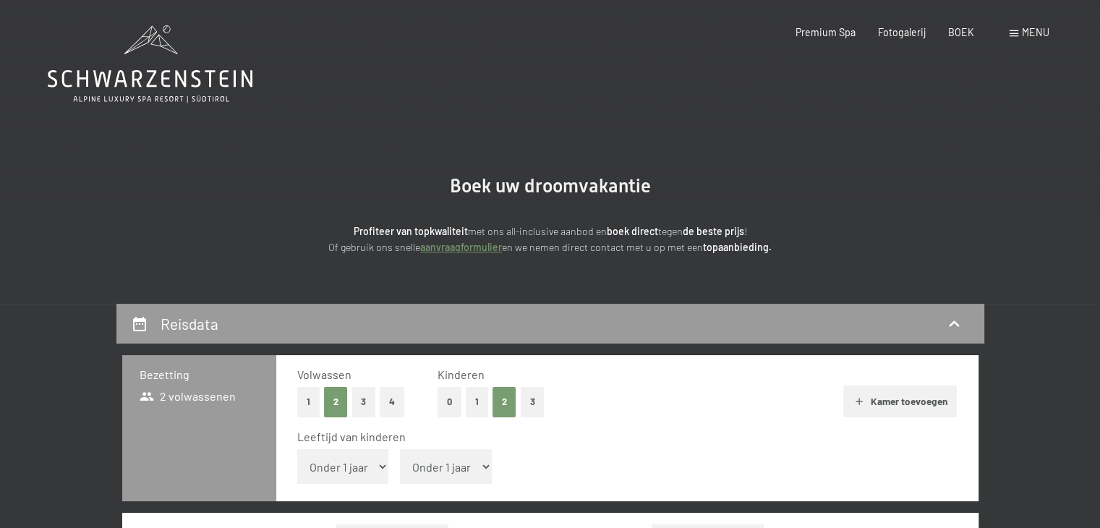
click at [382, 468] on select "Onder 1 jaar 1 jaar 2 jaar 3 jaar 4 jaar 5 jaar 6 jaar 7 jaar 8 jaar 9 jaar 10 …" at bounding box center [343, 466] width 92 height 35
select select "12"
click at [297, 449] on select "Onder 1 jaar 1 jaar 2 jaar 3 jaar 4 jaar 5 jaar 6 jaar 7 jaar 8 jaar 9 jaar 10 …" at bounding box center [343, 466] width 92 height 35
click at [479, 469] on select "Onder 1 jaar 1 jaar 2 jaar 3 jaar 4 jaar 5 jaar 6 jaar 7 jaar 8 jaar 9 jaar 10 …" at bounding box center [446, 466] width 92 height 35
select select "17"
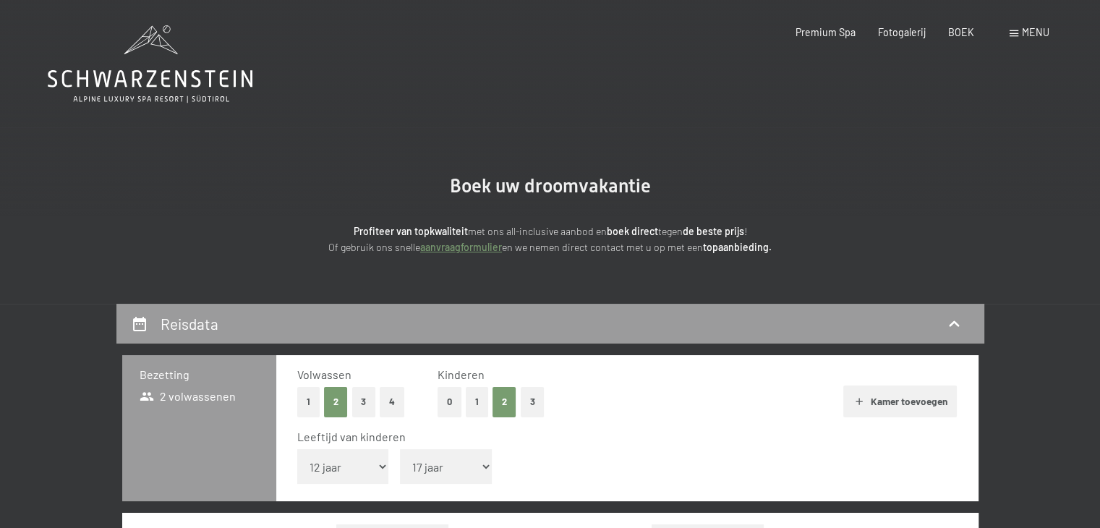
click at [400, 449] on select "Onder 1 jaar 1 jaar 2 jaar 3 jaar 4 jaar 5 jaar 6 jaar 7 jaar 8 jaar 9 jaar 10 …" at bounding box center [446, 466] width 92 height 35
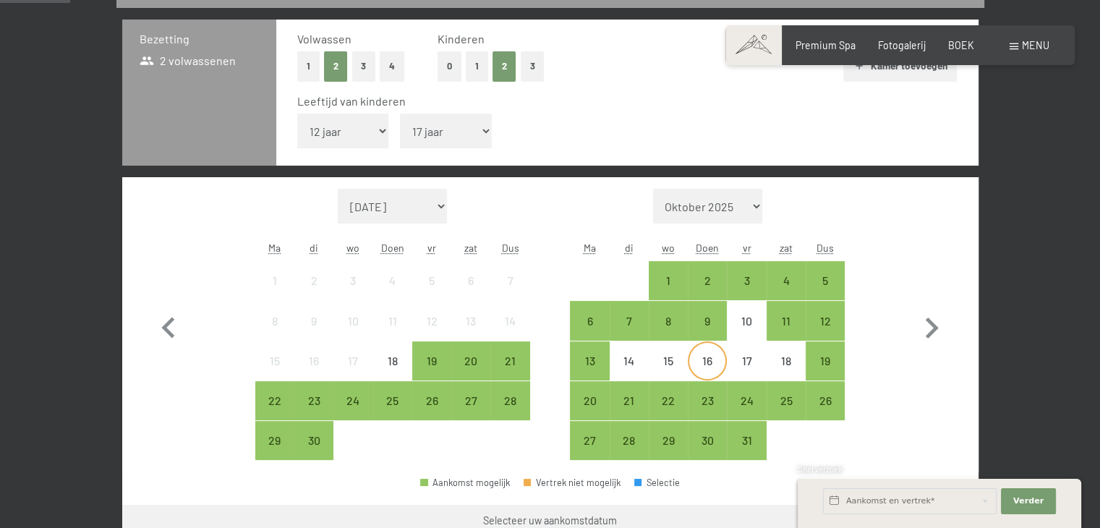
scroll to position [434, 0]
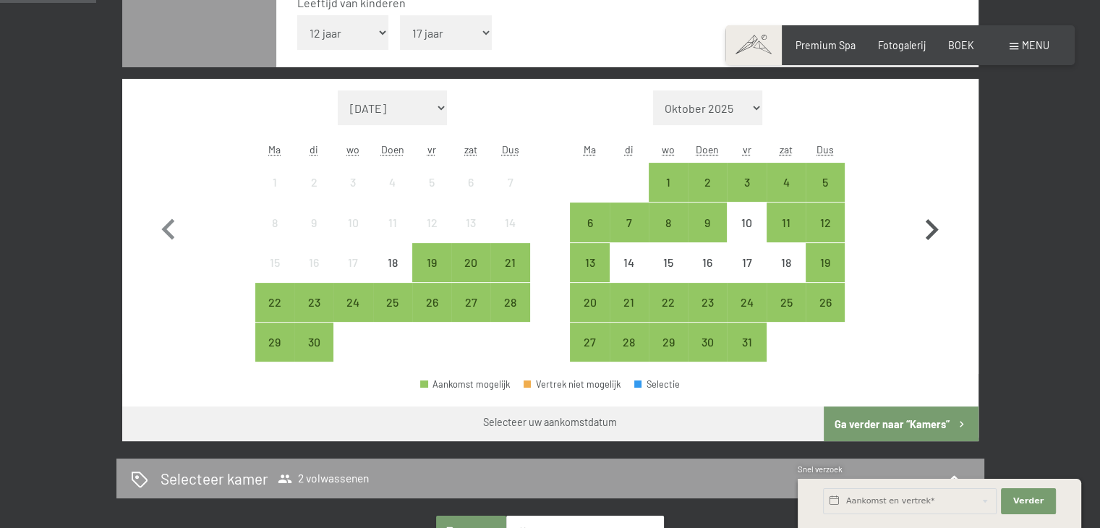
click at [934, 226] on icon "button" at bounding box center [931, 229] width 13 height 21
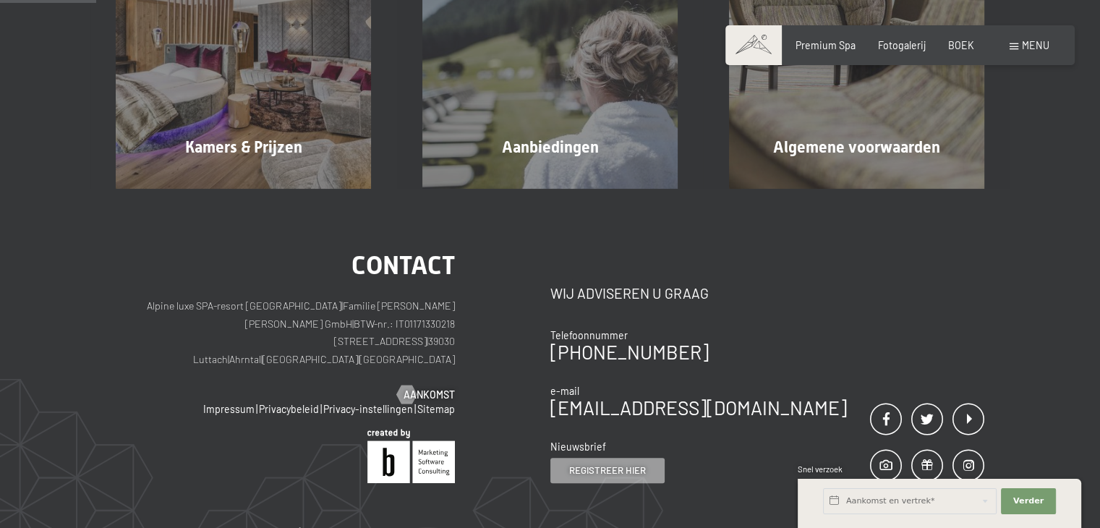
click at [934, 226] on div "contact Alpine luxe SPA-resort SCHWARZENSTEIN | Familie Zimmerhofer Otmar Zimme…" at bounding box center [550, 438] width 1100 height 499
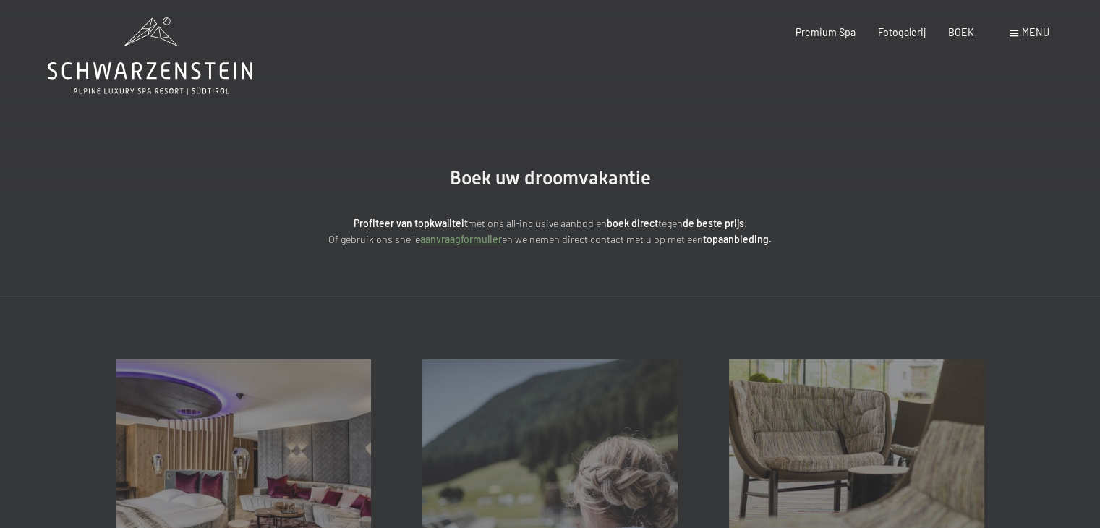
scroll to position [0, 0]
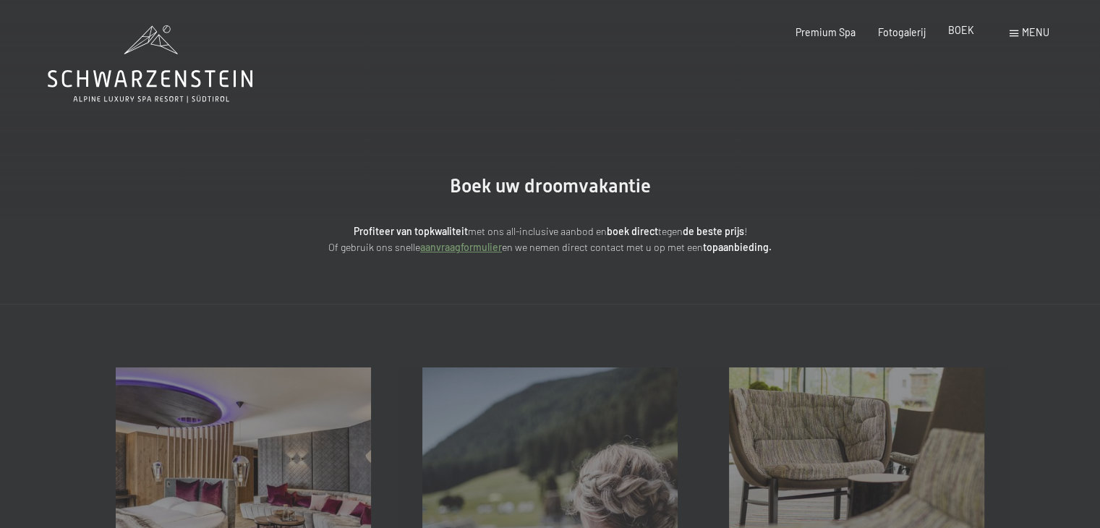
click at [959, 34] on font "BOEK" at bounding box center [961, 30] width 26 height 12
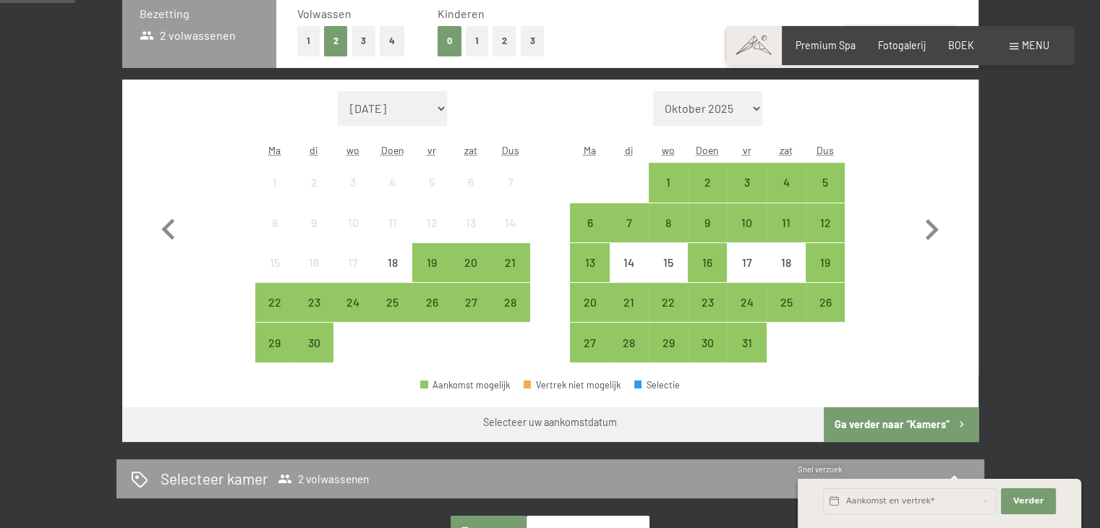
scroll to position [362, 0]
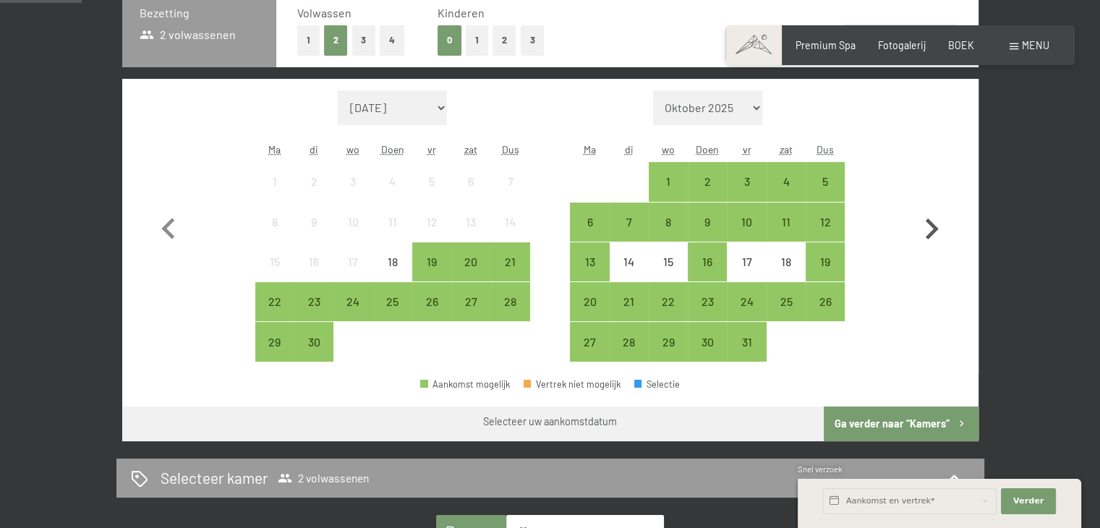
click at [928, 229] on icon "button" at bounding box center [931, 229] width 42 height 42
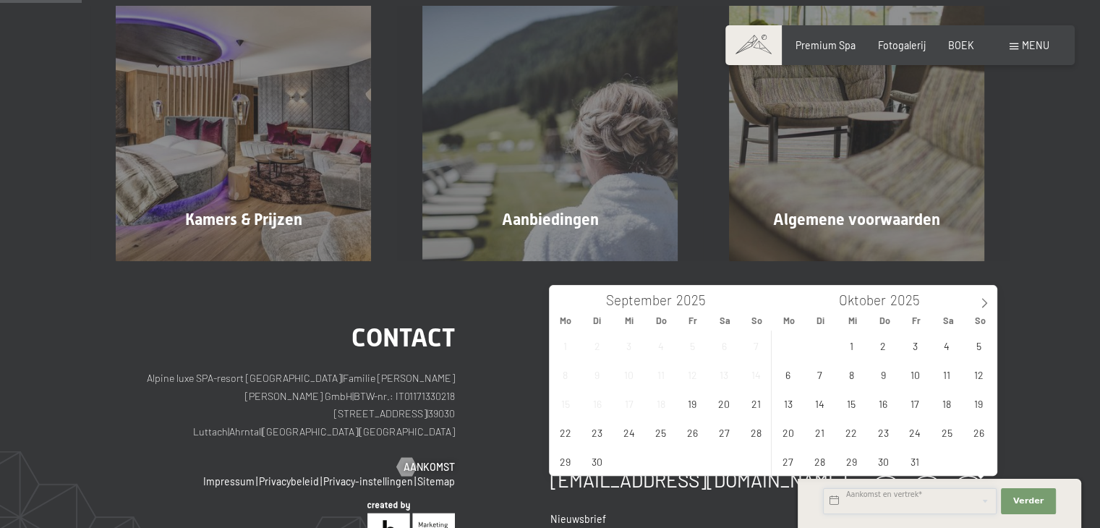
click at [897, 496] on input "text" at bounding box center [910, 501] width 174 height 26
click at [983, 302] on icon at bounding box center [984, 303] width 10 height 10
type input "2026"
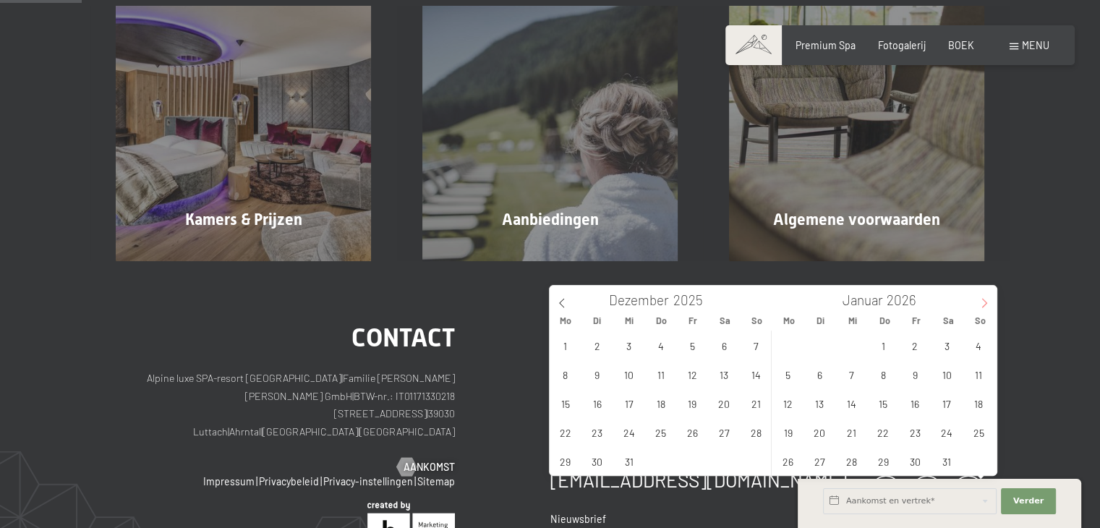
click at [983, 302] on icon at bounding box center [984, 303] width 10 height 10
type input "2026"
click at [983, 302] on icon at bounding box center [984, 303] width 10 height 10
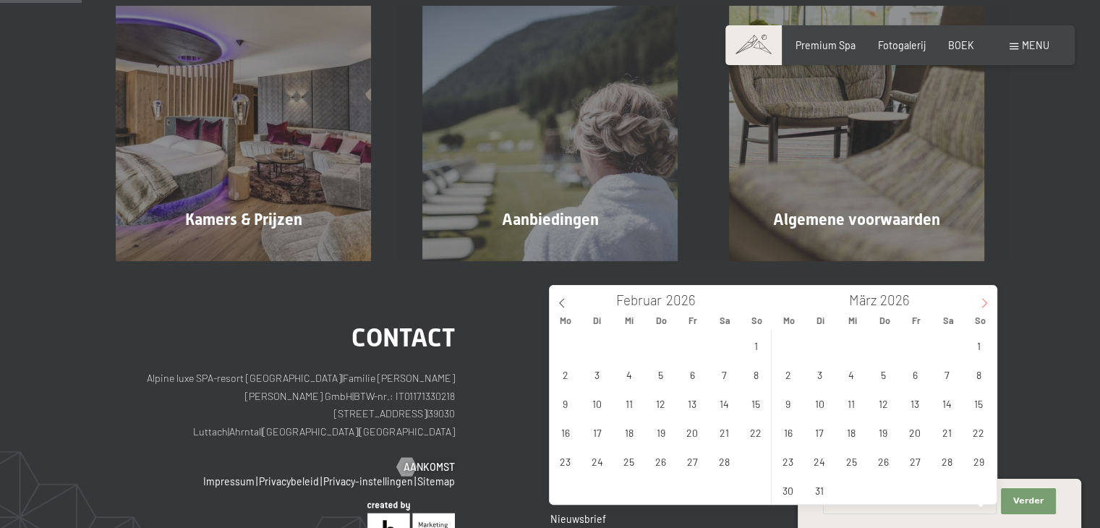
click at [983, 302] on icon at bounding box center [984, 303] width 10 height 10
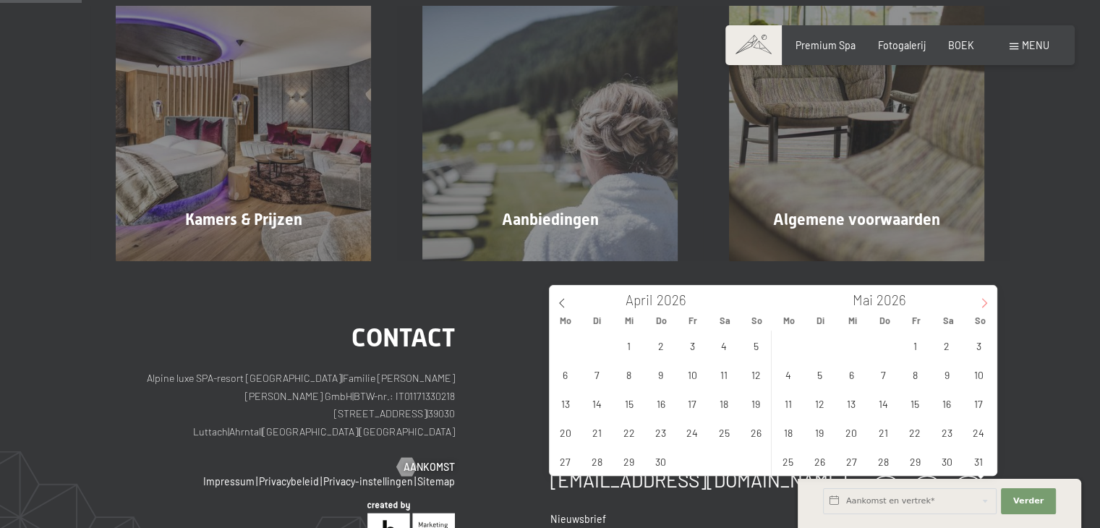
click at [983, 302] on icon at bounding box center [984, 303] width 10 height 10
click at [860, 349] on span "1" at bounding box center [851, 345] width 28 height 28
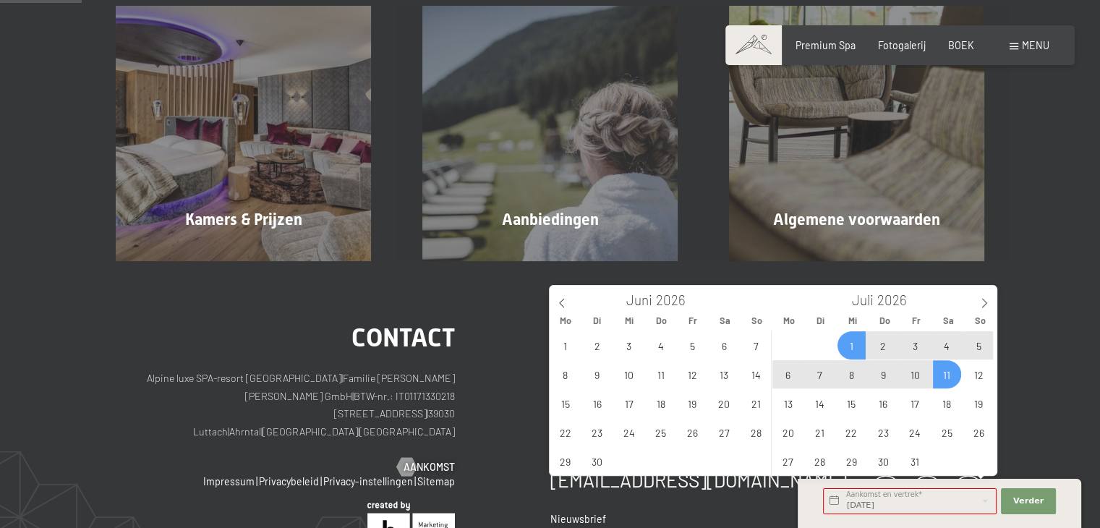
click at [950, 377] on span "11" at bounding box center [947, 374] width 28 height 28
type input "Mi. 01.07.2026 - Sa. 11.07.2026"
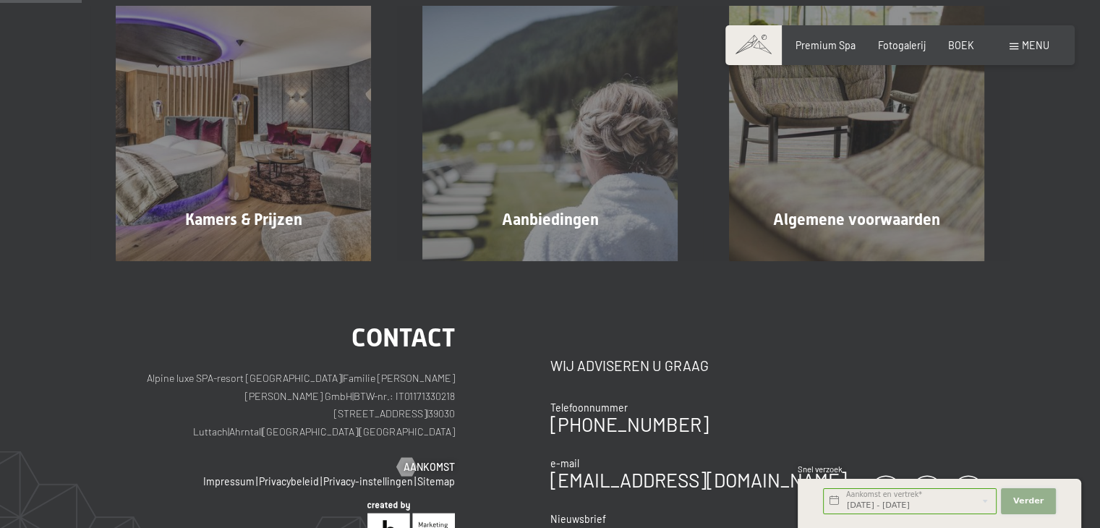
click at [1019, 503] on font "Verder" at bounding box center [1028, 500] width 30 height 9
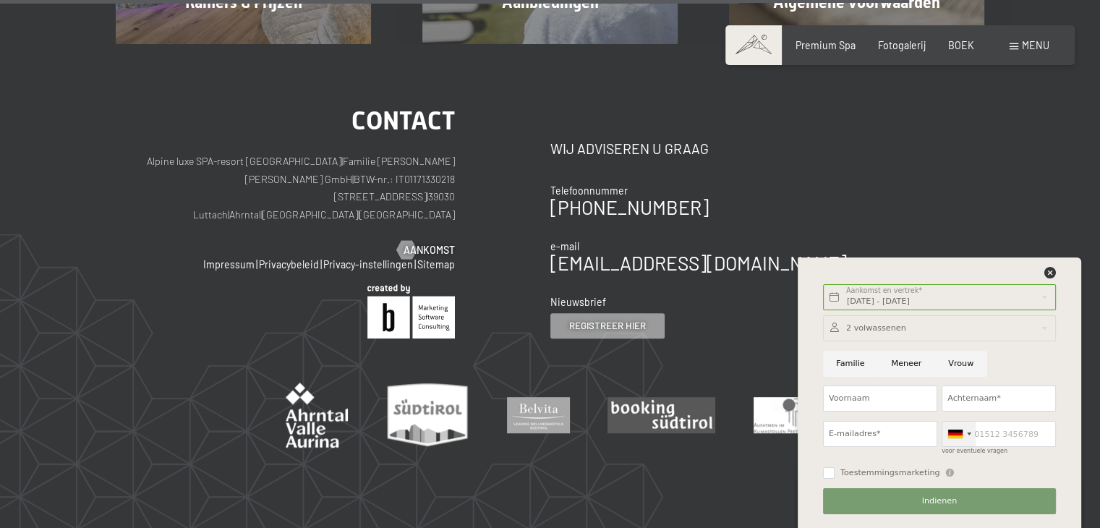
scroll to position [651, 0]
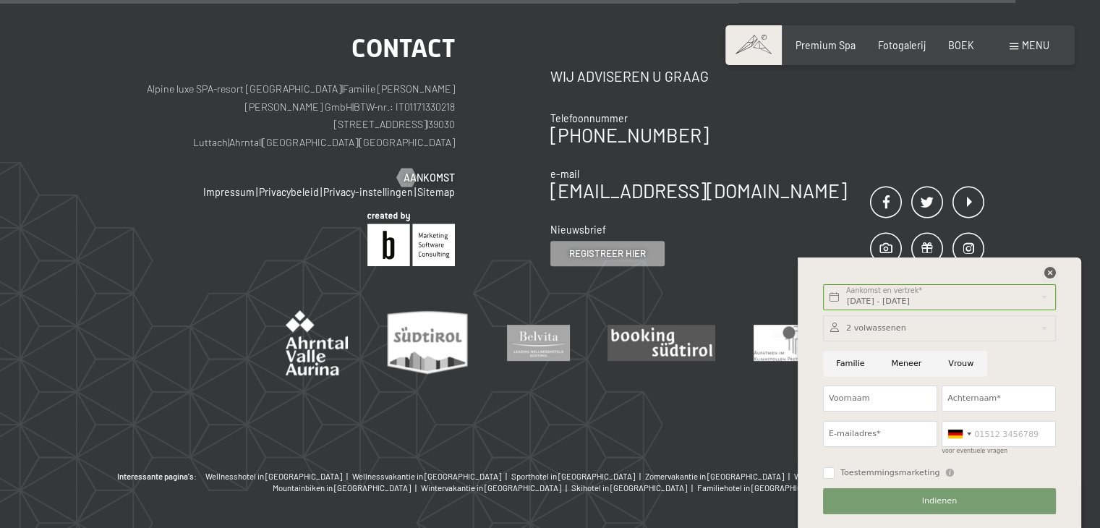
click at [1050, 273] on icon at bounding box center [1050, 273] width 12 height 12
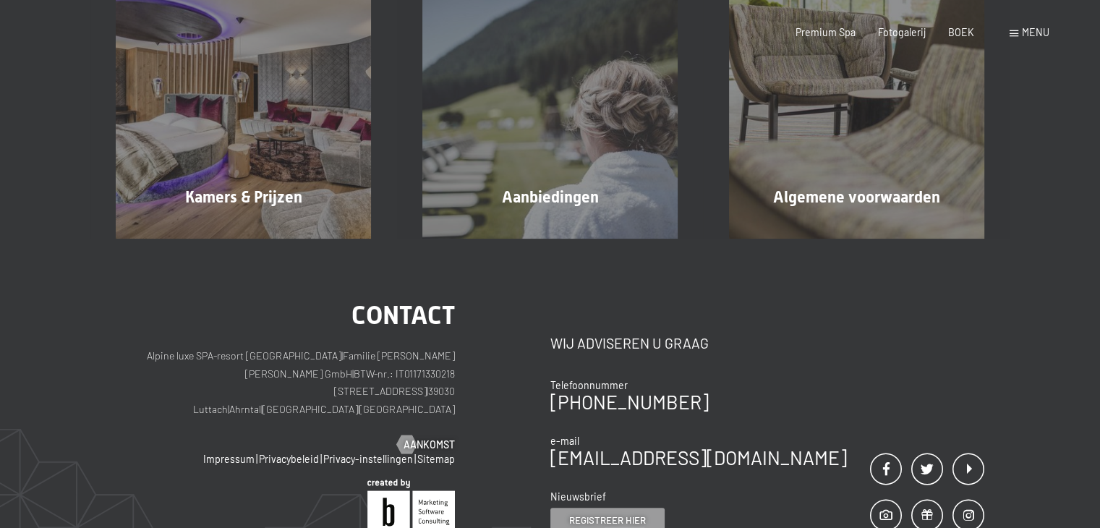
scroll to position [0, 0]
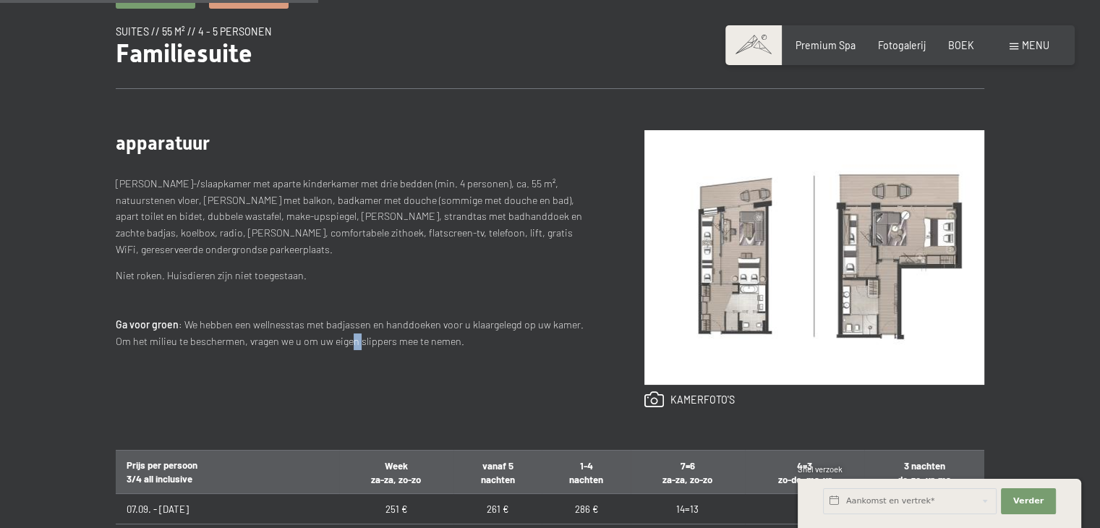
drag, startPoint x: 346, startPoint y: 429, endPoint x: 352, endPoint y: 382, distance: 46.6
click at [352, 382] on div "apparatuur [PERSON_NAME]-/slaapkamer met aparte kinderkamer met drie bedden (mi…" at bounding box center [550, 269] width 868 height 362
click at [255, 518] on td "Activiteitenweken 27.06. - [DATE]" at bounding box center [227, 505] width 223 height 43
